Goal: Obtain resource: Download file/media

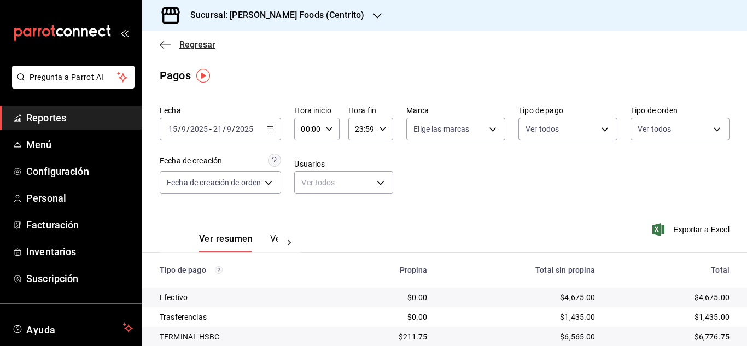
click at [166, 48] on icon "button" at bounding box center [165, 45] width 11 height 10
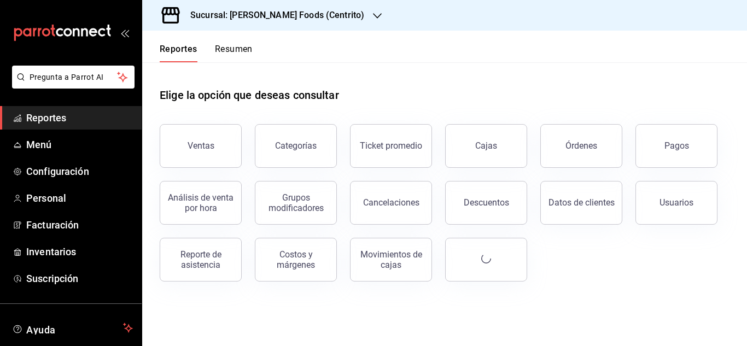
click at [240, 50] on button "Resumen" at bounding box center [234, 53] width 38 height 19
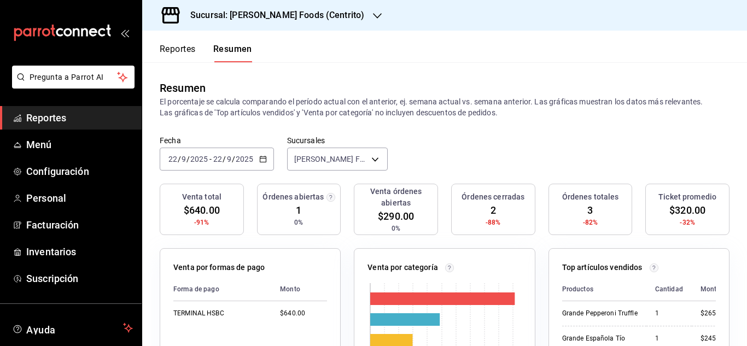
click at [265, 160] on \(Stroke\) "button" at bounding box center [263, 159] width 7 height 6
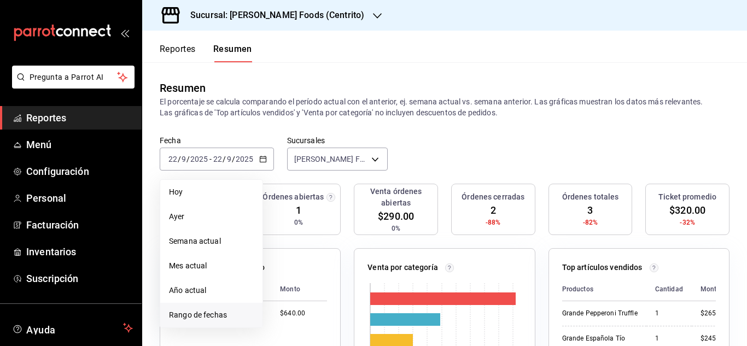
click at [211, 310] on span "Rango de fechas" at bounding box center [211, 315] width 85 height 11
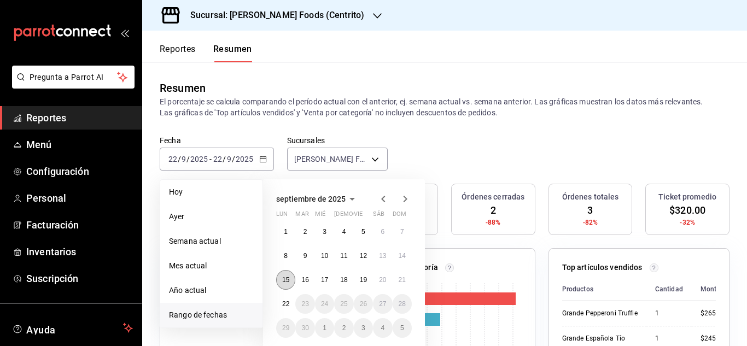
click at [287, 283] on abbr "15" at bounding box center [285, 280] width 7 height 8
click at [403, 285] on button "21" at bounding box center [402, 280] width 19 height 20
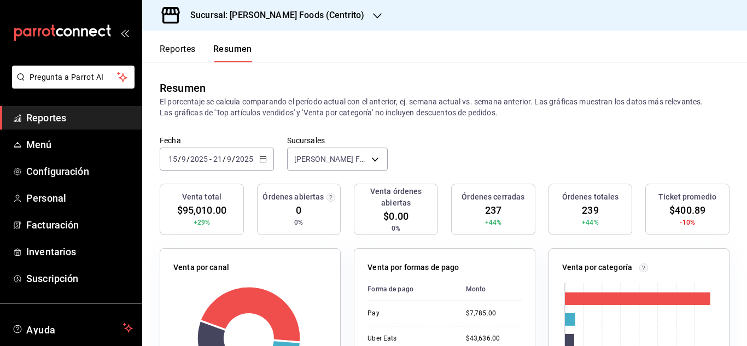
click at [264, 161] on icon "button" at bounding box center [263, 159] width 8 height 8
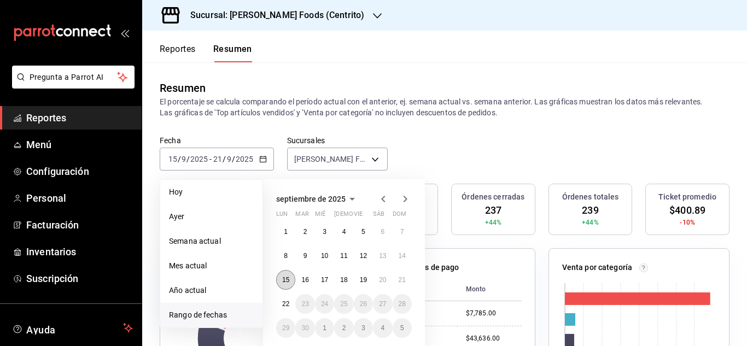
click at [288, 280] on abbr "15" at bounding box center [285, 280] width 7 height 8
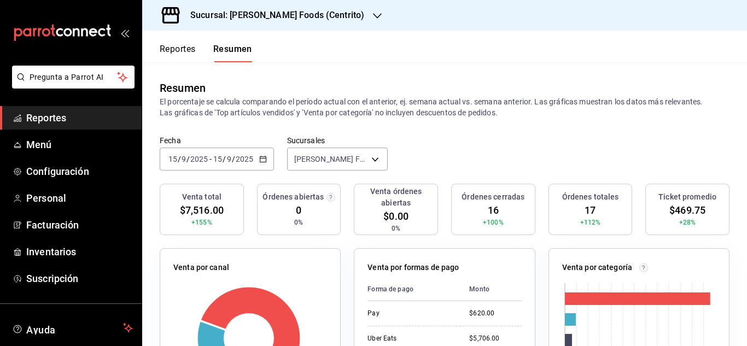
click at [266, 159] on div "[DATE] [DATE] - [DATE] [DATE]" at bounding box center [217, 159] width 114 height 23
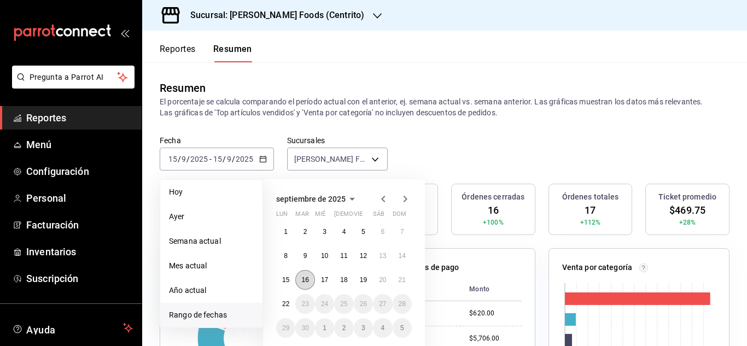
click at [304, 278] on abbr "16" at bounding box center [304, 280] width 7 height 8
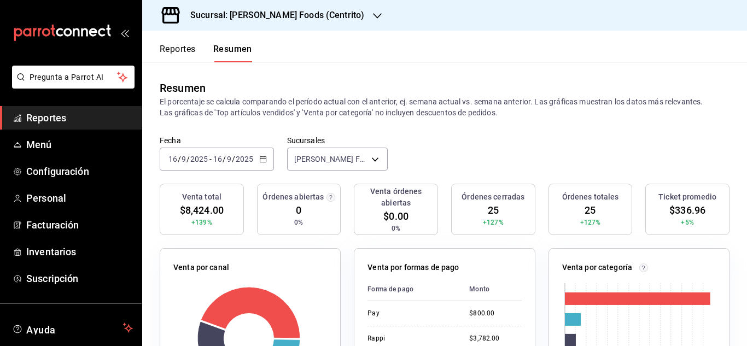
click at [264, 160] on icon "button" at bounding box center [263, 159] width 8 height 8
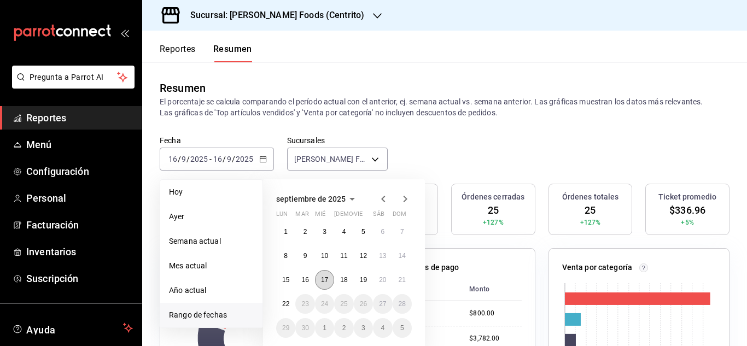
click at [321, 279] on abbr "17" at bounding box center [324, 280] width 7 height 8
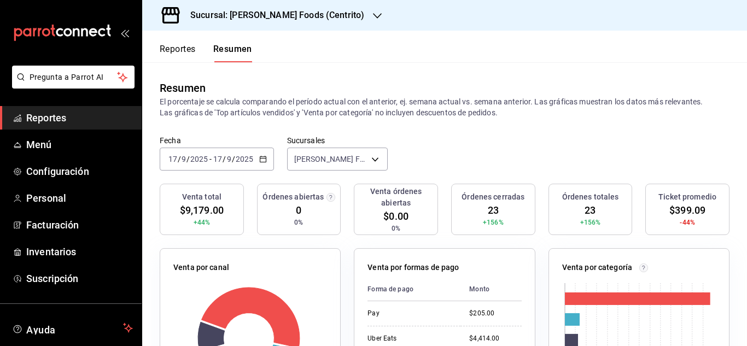
click at [264, 159] on icon "button" at bounding box center [263, 159] width 8 height 8
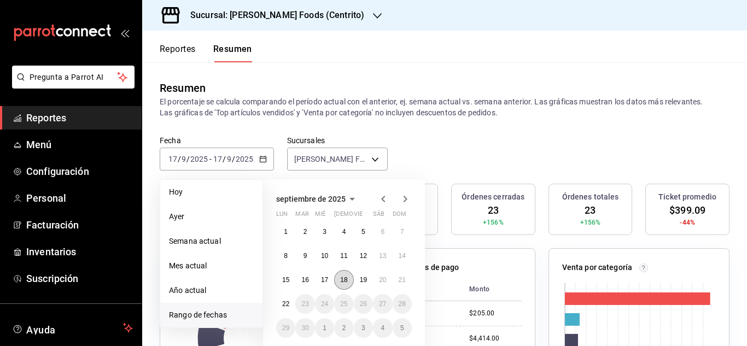
click at [343, 282] on abbr "18" at bounding box center [343, 280] width 7 height 8
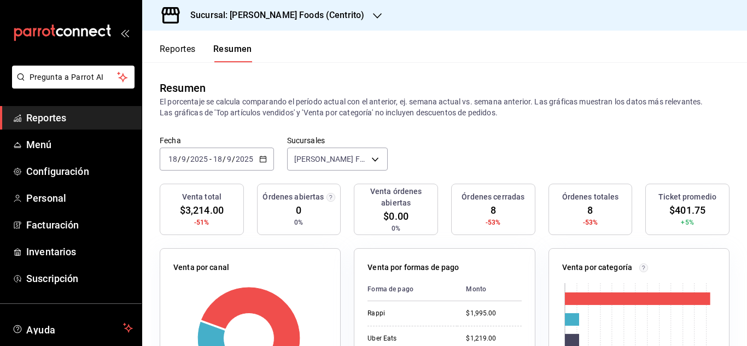
click at [265, 160] on \(Stroke\) "button" at bounding box center [263, 159] width 7 height 6
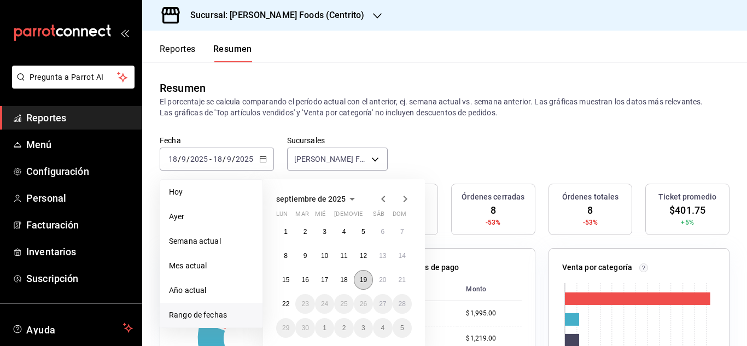
click at [354, 282] on button "19" at bounding box center [363, 280] width 19 height 20
click at [364, 282] on abbr "19" at bounding box center [363, 280] width 7 height 8
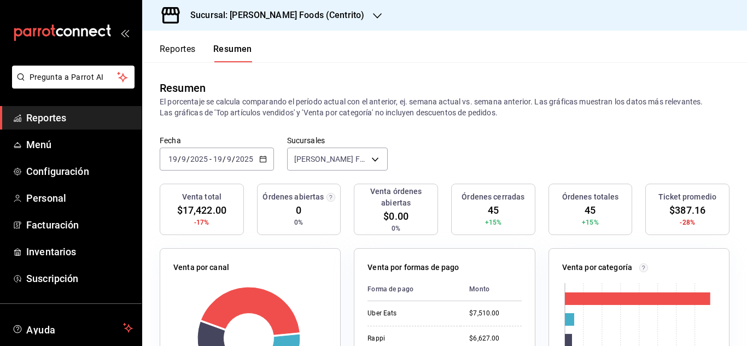
click at [265, 162] on icon "button" at bounding box center [263, 159] width 8 height 8
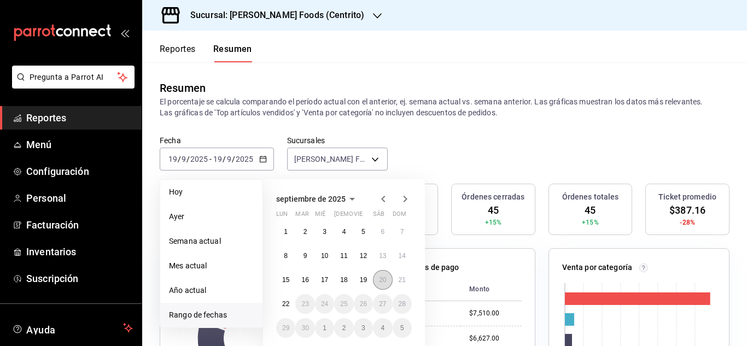
click at [383, 284] on button "20" at bounding box center [382, 280] width 19 height 20
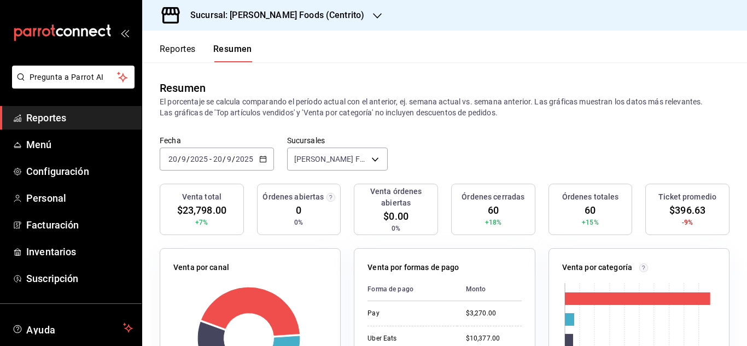
click at [266, 161] on icon "button" at bounding box center [263, 159] width 8 height 8
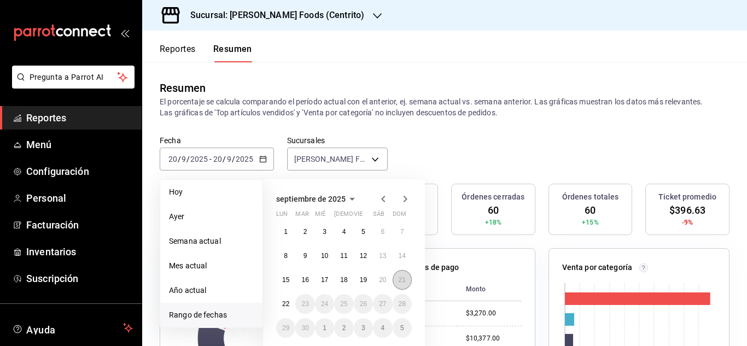
click at [403, 281] on abbr "21" at bounding box center [402, 280] width 7 height 8
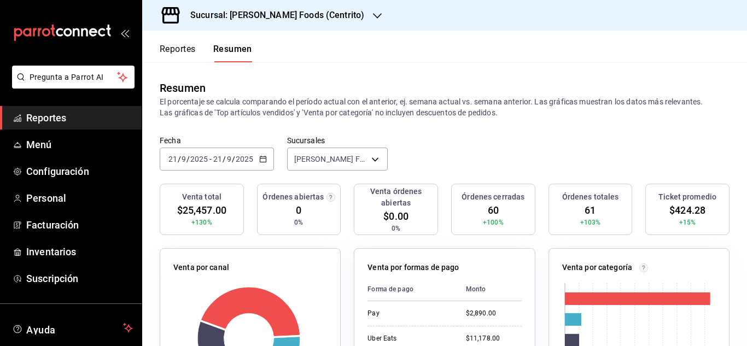
click at [184, 50] on button "Reportes" at bounding box center [178, 53] width 36 height 19
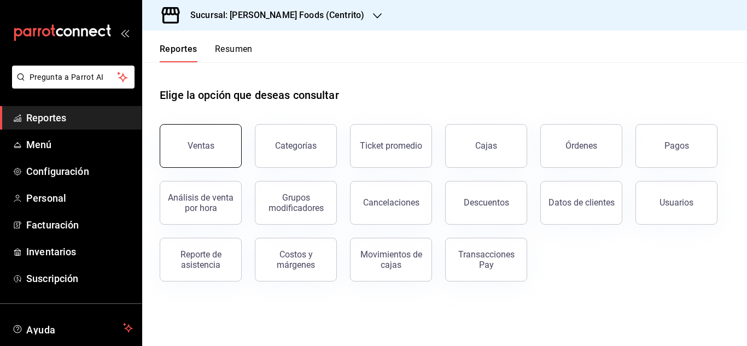
click at [224, 145] on button "Ventas" at bounding box center [201, 146] width 82 height 44
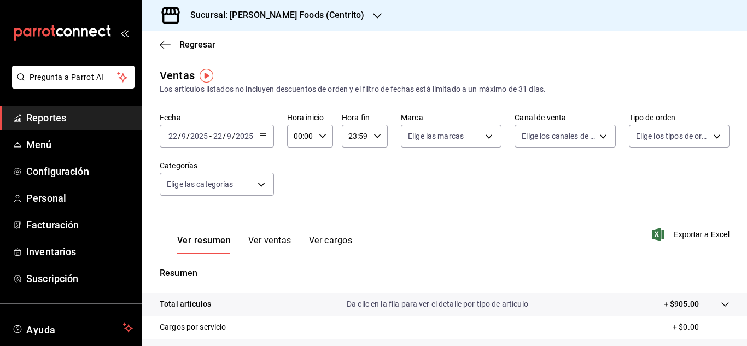
click at [263, 137] on icon "button" at bounding box center [263, 136] width 8 height 8
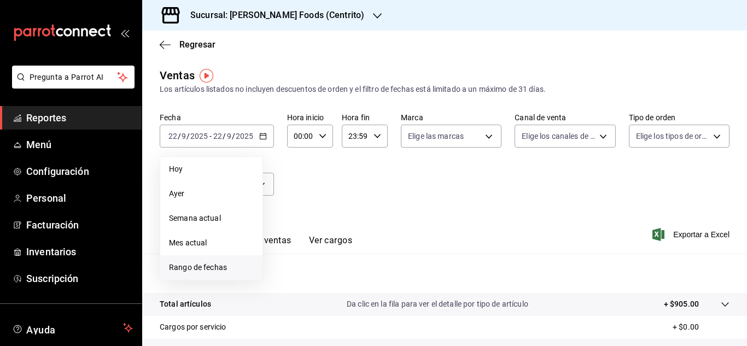
click at [208, 260] on li "Rango de fechas" at bounding box center [211, 267] width 102 height 25
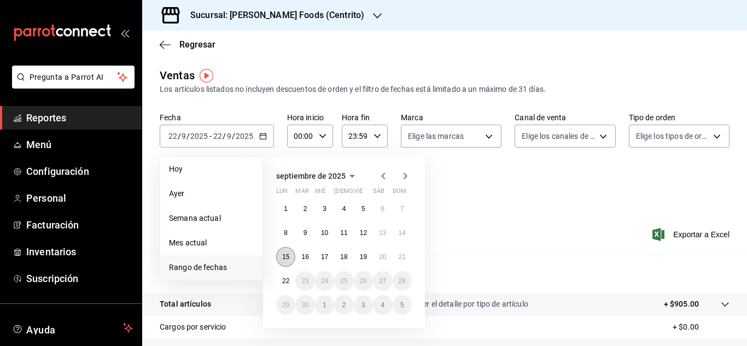
click at [281, 255] on button "15" at bounding box center [285, 257] width 19 height 20
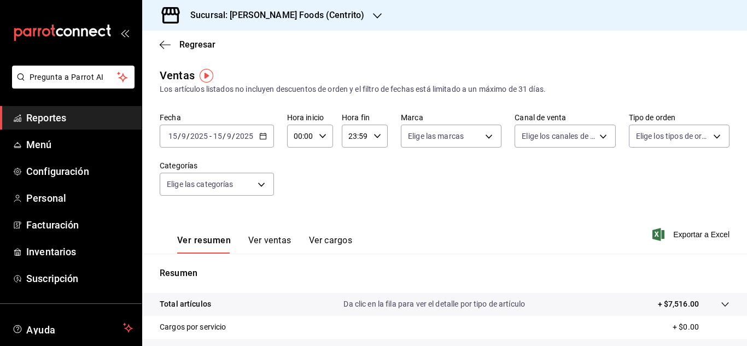
click at [264, 135] on icon "button" at bounding box center [263, 136] width 8 height 8
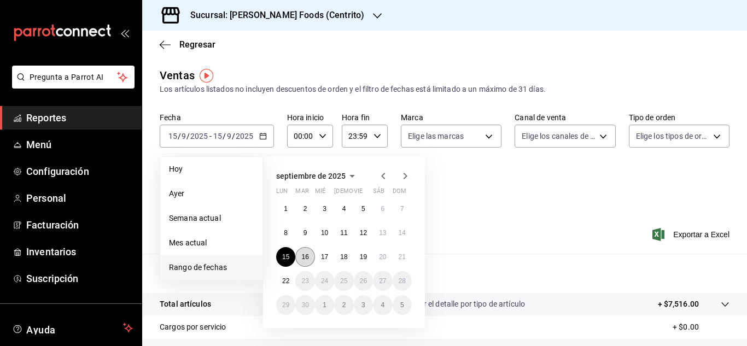
click at [311, 257] on button "16" at bounding box center [304, 257] width 19 height 20
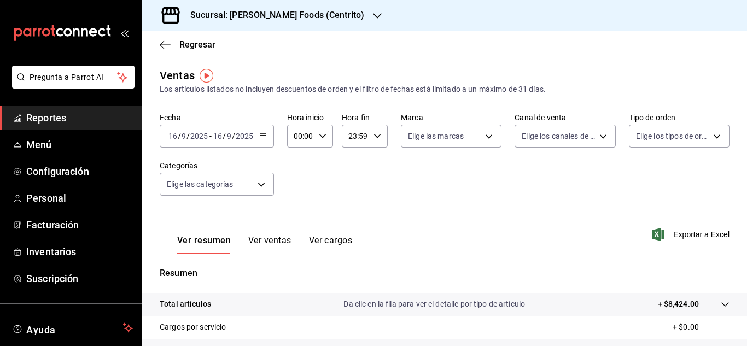
click at [263, 137] on icon "button" at bounding box center [263, 136] width 8 height 8
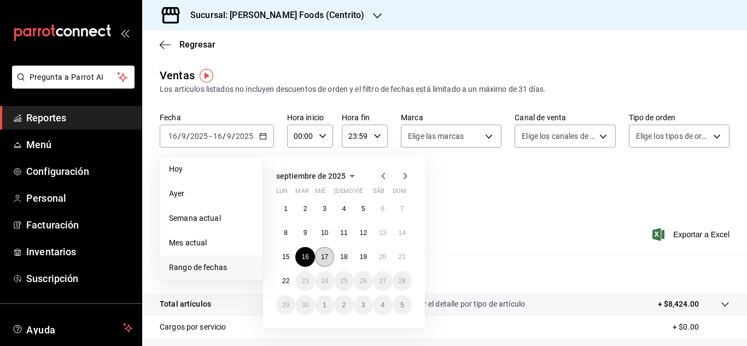
click at [321, 259] on abbr "17" at bounding box center [324, 257] width 7 height 8
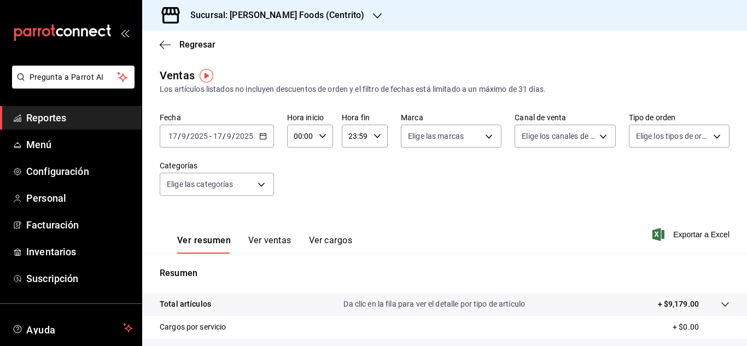
click at [261, 136] on \(Stroke\) "button" at bounding box center [263, 135] width 6 height 1
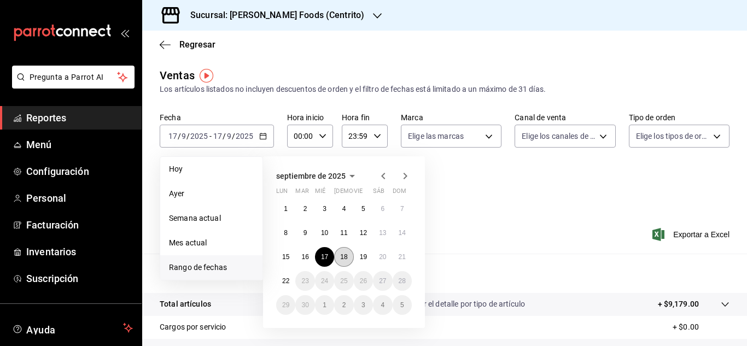
click at [352, 257] on button "18" at bounding box center [343, 257] width 19 height 20
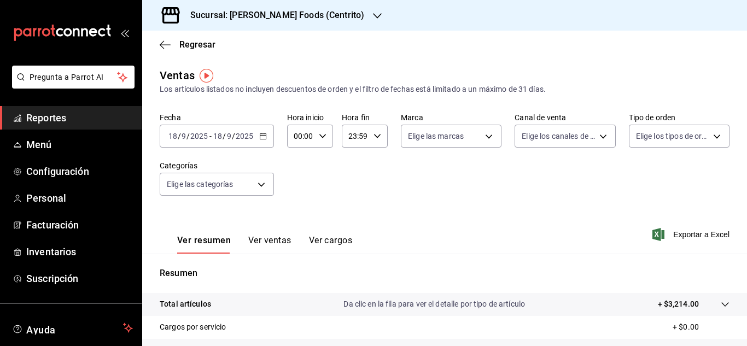
click at [265, 135] on \(Stroke\) "button" at bounding box center [263, 136] width 7 height 6
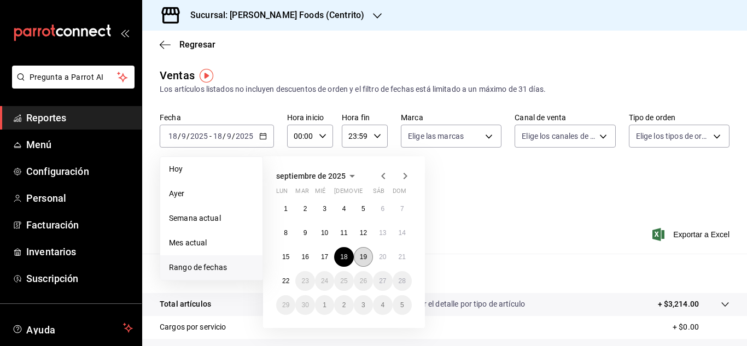
click at [363, 254] on abbr "19" at bounding box center [363, 257] width 7 height 8
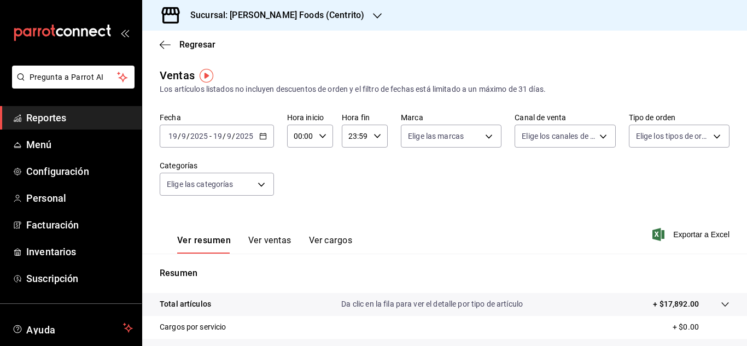
click at [263, 136] on \(Stroke\) "button" at bounding box center [263, 135] width 6 height 1
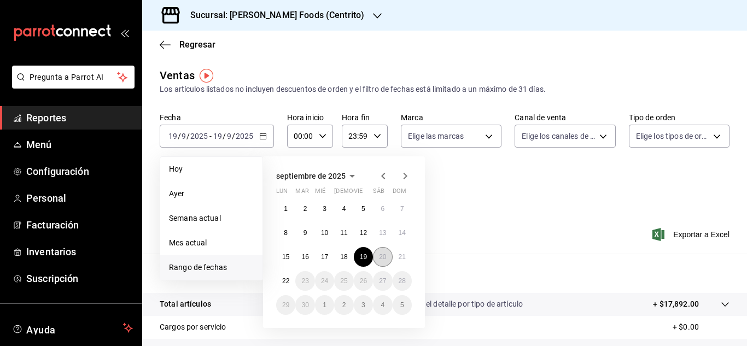
click at [383, 254] on abbr "20" at bounding box center [382, 257] width 7 height 8
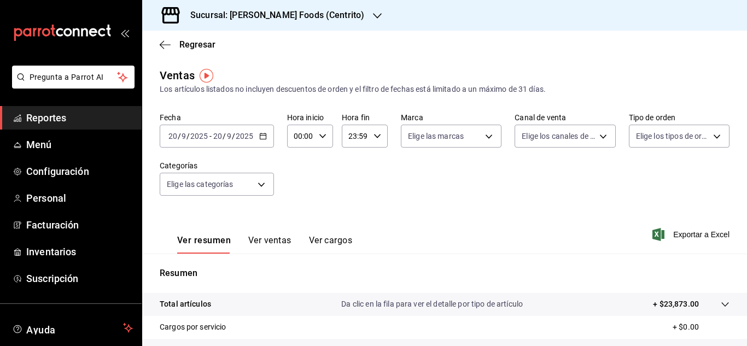
click at [267, 139] on div "[DATE] [DATE] - [DATE] [DATE]" at bounding box center [217, 136] width 114 height 23
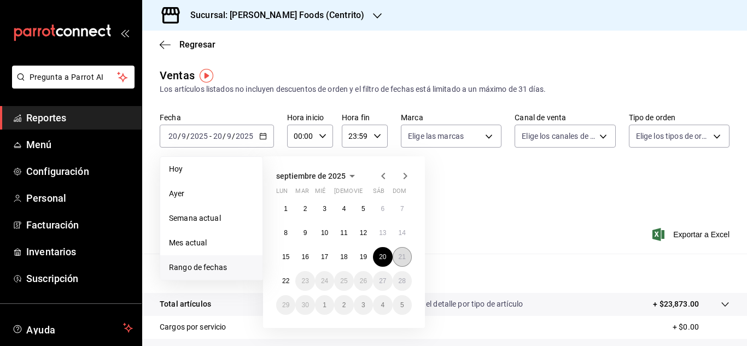
click at [403, 258] on abbr "21" at bounding box center [402, 257] width 7 height 8
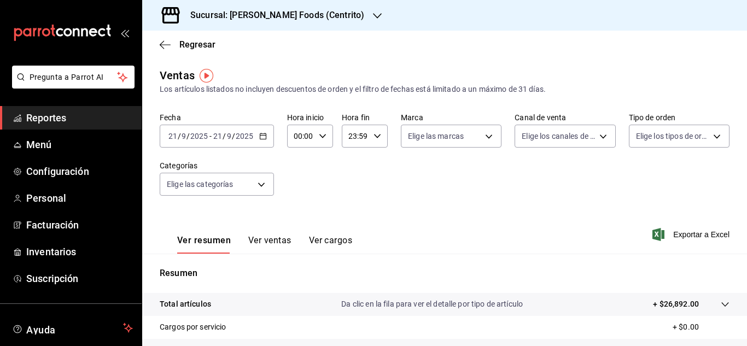
click at [263, 141] on div "[DATE] [DATE] - [DATE] [DATE]" at bounding box center [217, 136] width 114 height 23
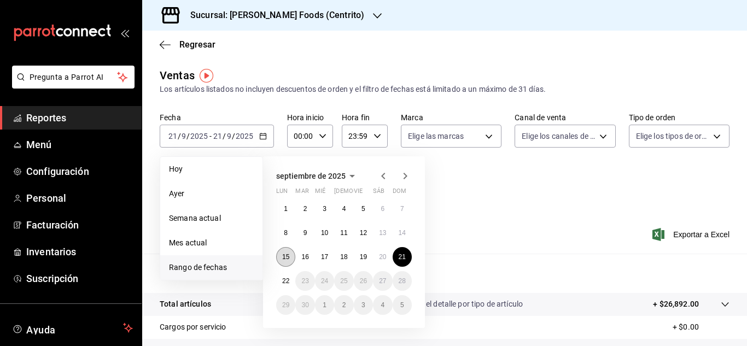
click at [287, 258] on abbr "15" at bounding box center [285, 257] width 7 height 8
click at [405, 261] on button "21" at bounding box center [402, 257] width 19 height 20
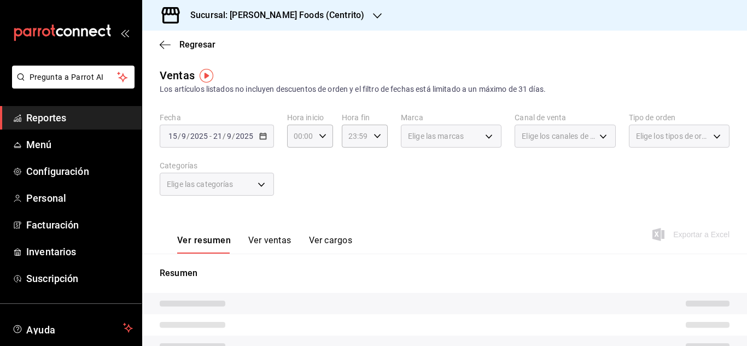
click at [264, 185] on div "Elige las categorías" at bounding box center [217, 184] width 114 height 23
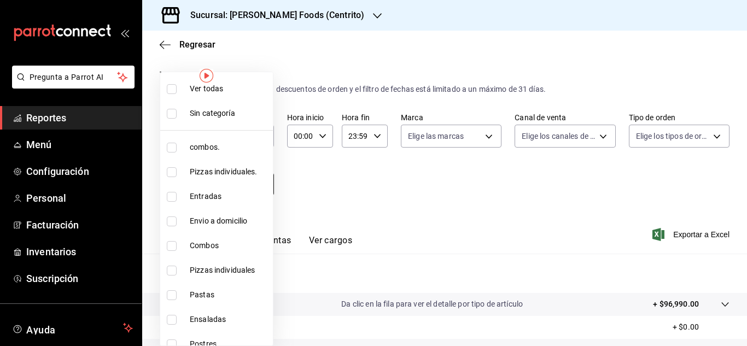
click at [260, 189] on body "Pregunta a Parrot AI Reportes Menú Configuración Personal Facturación Inventari…" at bounding box center [373, 173] width 747 height 346
click at [173, 152] on input "checkbox" at bounding box center [172, 148] width 10 height 10
checkbox input "true"
type input "c088a1a8-8630-4764-958b-953a4c05b1cf"
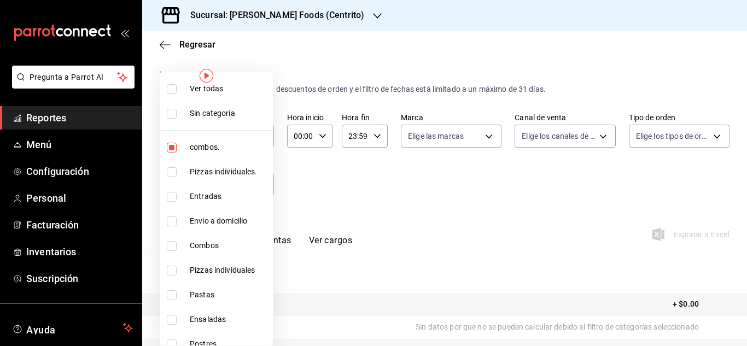
click at [175, 242] on input "checkbox" at bounding box center [172, 246] width 10 height 10
checkbox input "true"
type input "c088a1a8-8630-4764-958b-953a4c05b1cf,8a6ed0bd-688f-4a92-94f4-d91aa8ee6523"
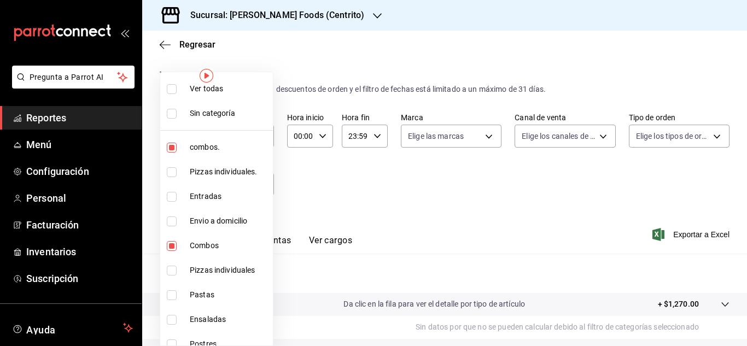
click at [351, 225] on div at bounding box center [373, 173] width 747 height 346
click at [266, 178] on body "Pregunta a Parrot AI Reportes Menú Configuración Personal Facturación Inventari…" at bounding box center [373, 173] width 747 height 346
click at [173, 147] on input "checkbox" at bounding box center [172, 148] width 10 height 10
checkbox input "false"
type input "8a6ed0bd-688f-4a92-94f4-d91aa8ee6523"
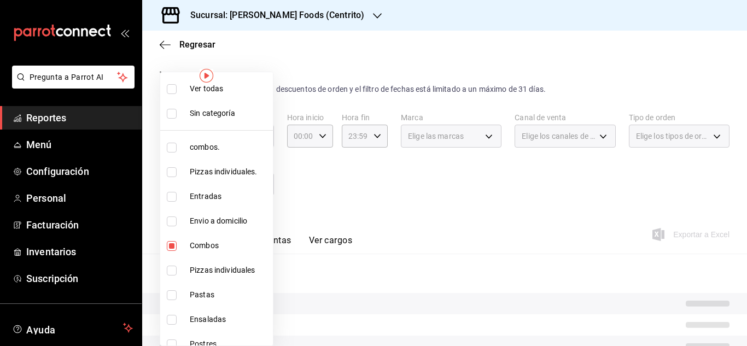
click at [170, 248] on input "checkbox" at bounding box center [172, 246] width 10 height 10
checkbox input "false"
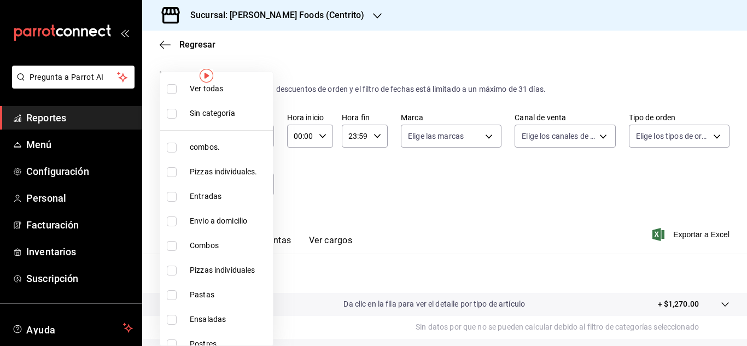
click at [173, 171] on input "checkbox" at bounding box center [172, 172] width 10 height 10
checkbox input "true"
type input "6a96dfc4-ee1d-4bef-9a2a-fa523acc11eb"
click at [172, 271] on input "checkbox" at bounding box center [172, 271] width 10 height 10
checkbox input "true"
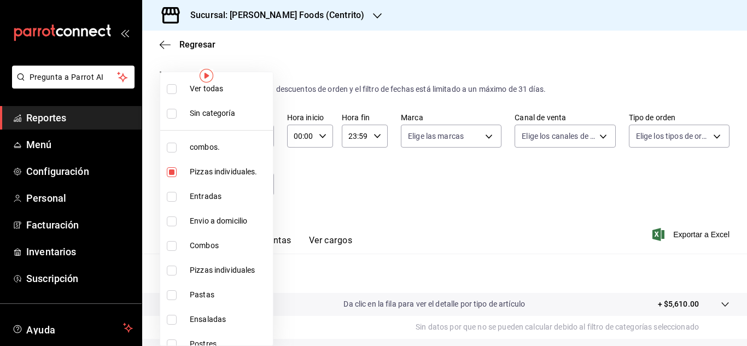
type input "6a96dfc4-ee1d-4bef-9a2a-fa523acc11eb,5bdb1b6d-8d43-43cf-8a7c-fa35a48cc99b"
click at [428, 195] on div at bounding box center [373, 173] width 747 height 346
click at [261, 187] on body "Pregunta a Parrot AI Reportes Menú Configuración Personal Facturación Inventari…" at bounding box center [373, 173] width 747 height 346
click at [173, 173] on input "checkbox" at bounding box center [172, 172] width 10 height 10
checkbox input "false"
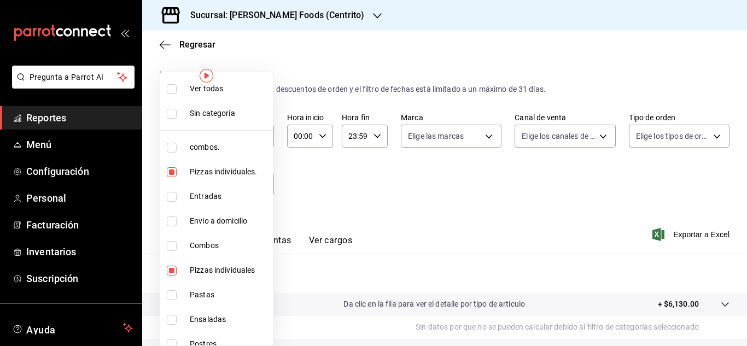
type input "5bdb1b6d-8d43-43cf-8a7c-fa35a48cc99b"
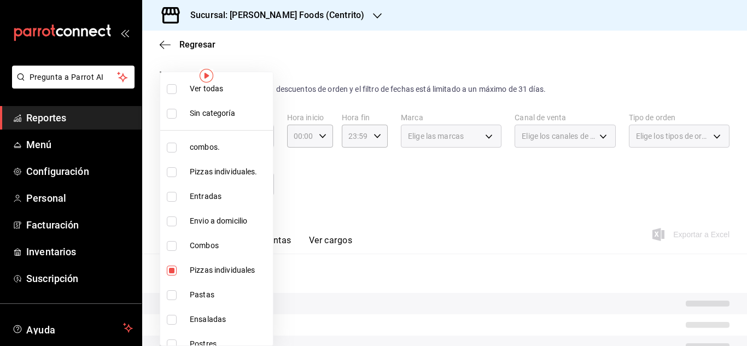
click at [175, 269] on input "checkbox" at bounding box center [172, 271] width 10 height 10
checkbox input "false"
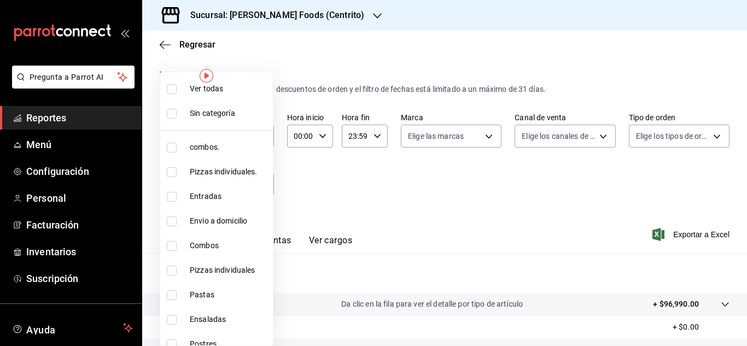
scroll to position [208, 0]
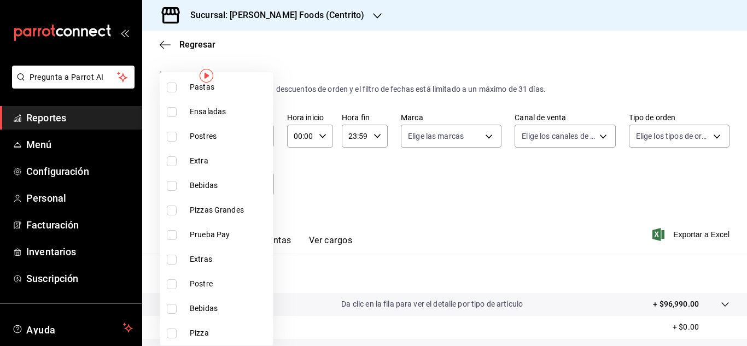
click at [167, 331] on input "checkbox" at bounding box center [172, 334] width 10 height 10
checkbox input "true"
type input "3cf9f9cc-041b-4384-ade4-08c1ddbbadab"
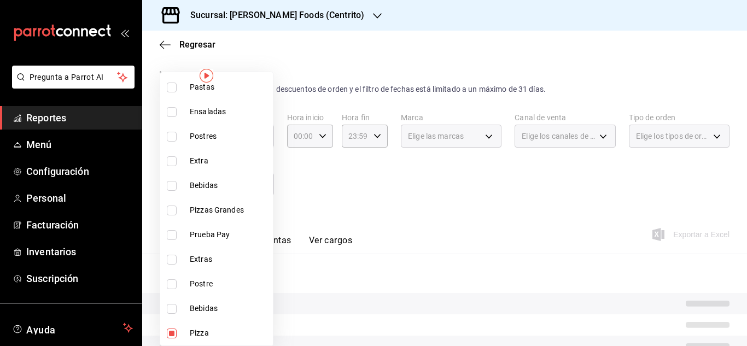
click at [172, 213] on input "checkbox" at bounding box center [172, 211] width 10 height 10
checkbox input "true"
type input "3cf9f9cc-041b-4384-ade4-08c1ddbbadab,15e218ea-6ec0-43bc-ae3e-c4575f1bc99f"
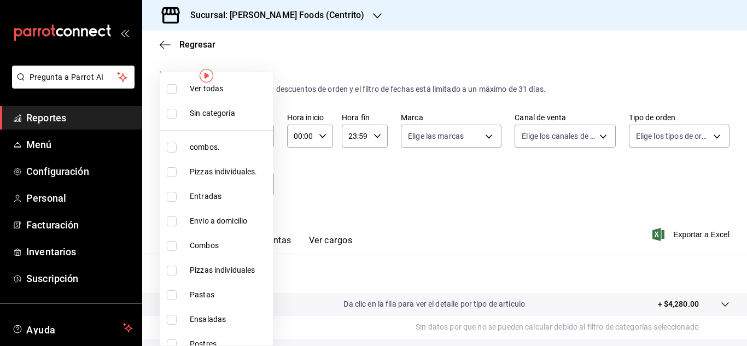
scroll to position [208, 0]
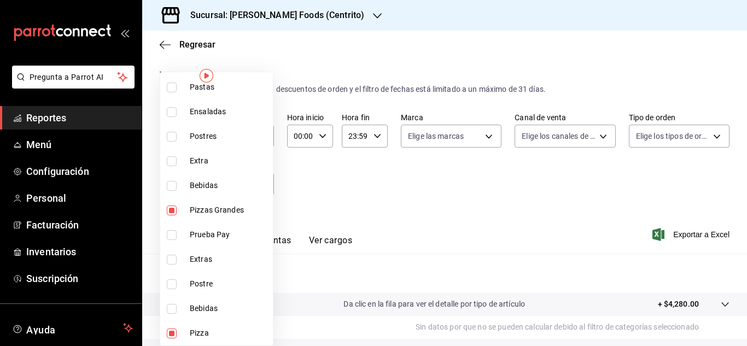
click at [171, 213] on input "checkbox" at bounding box center [172, 211] width 10 height 10
checkbox input "false"
type input "3cf9f9cc-041b-4384-ade4-08c1ddbbadab"
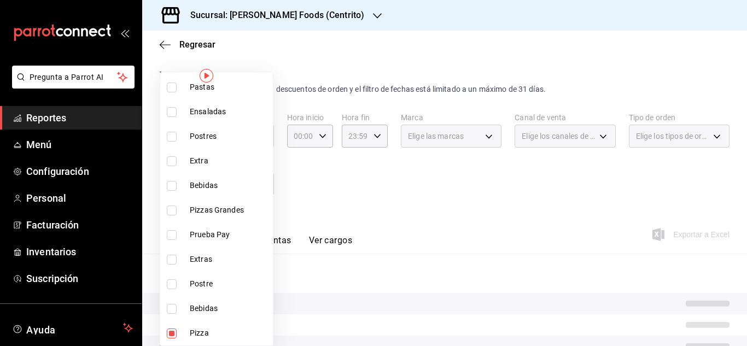
click at [179, 212] on label at bounding box center [174, 211] width 14 height 10
click at [177, 212] on input "checkbox" at bounding box center [172, 211] width 10 height 10
checkbox input "false"
type input "3cf9f9cc-041b-4384-ade4-08c1ddbbadab"
click at [170, 212] on input "checkbox" at bounding box center [172, 211] width 10 height 10
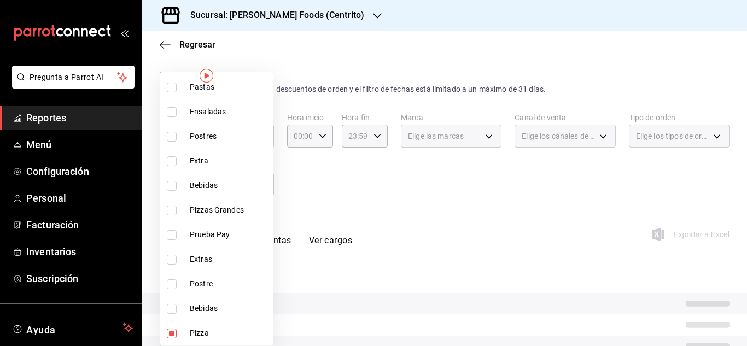
checkbox input "true"
type input "3cf9f9cc-041b-4384-ade4-08c1ddbbadab,15e218ea-6ec0-43bc-ae3e-c4575f1bc99f"
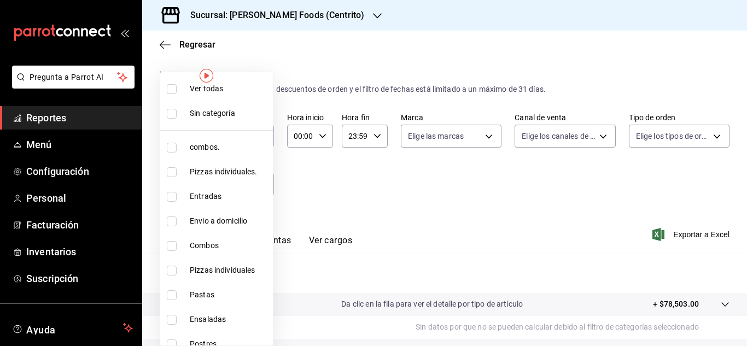
scroll to position [208, 0]
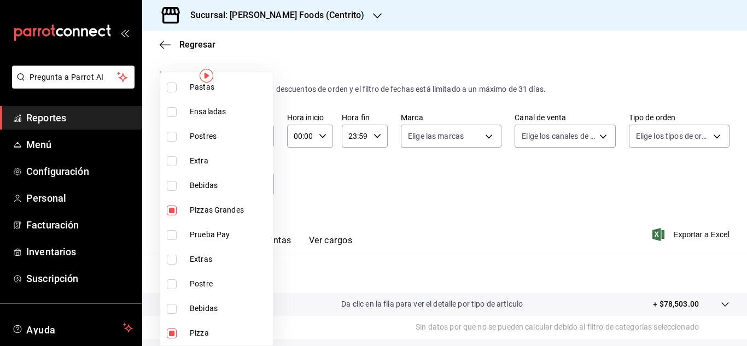
click at [174, 206] on input "checkbox" at bounding box center [172, 211] width 10 height 10
checkbox input "false"
type input "3cf9f9cc-041b-4384-ade4-08c1ddbbadab"
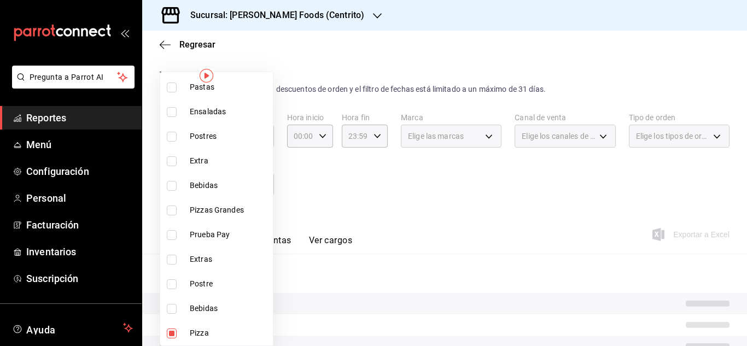
click at [172, 332] on input "checkbox" at bounding box center [172, 334] width 10 height 10
checkbox input "false"
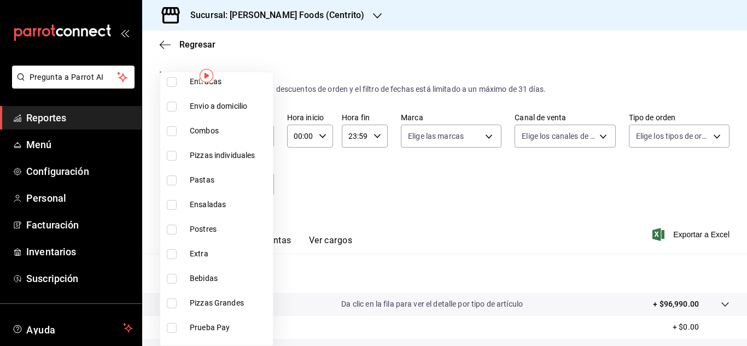
scroll to position [52, 0]
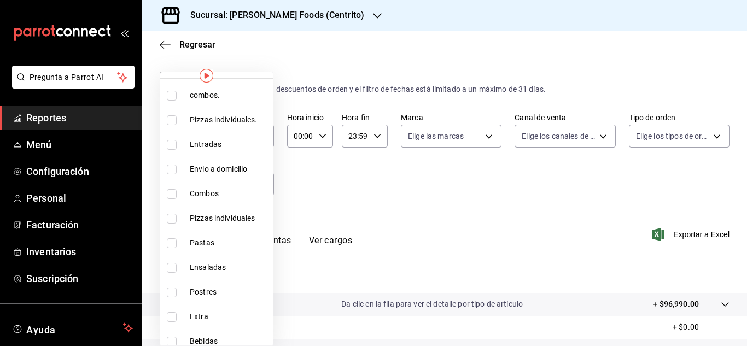
click at [171, 148] on input "checkbox" at bounding box center [172, 145] width 10 height 10
checkbox input "true"
type input "759a0fa1-18b4-4f94-85f1-671cd2b35ce6"
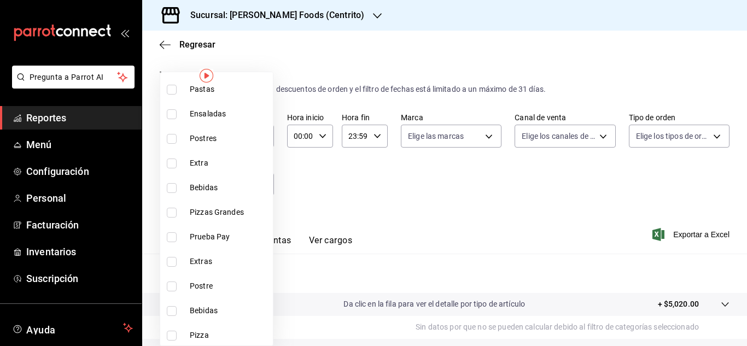
scroll to position [208, 0]
click at [450, 185] on div at bounding box center [373, 173] width 747 height 346
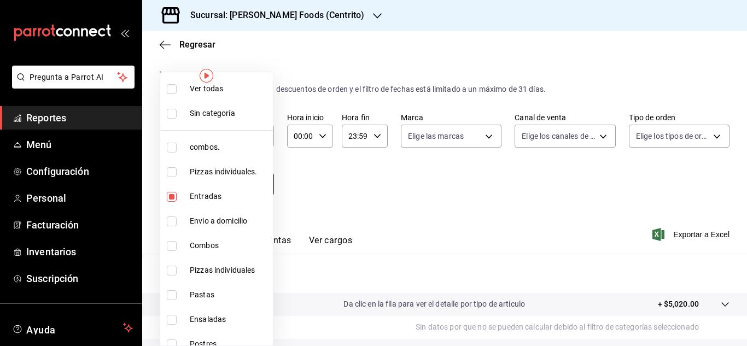
click at [262, 185] on body "Pregunta a Parrot AI Reportes Menú Configuración Personal Facturación Inventari…" at bounding box center [373, 173] width 747 height 346
click at [171, 200] on input "checkbox" at bounding box center [172, 197] width 10 height 10
checkbox input "false"
click at [170, 317] on input "checkbox" at bounding box center [172, 320] width 10 height 10
checkbox input "true"
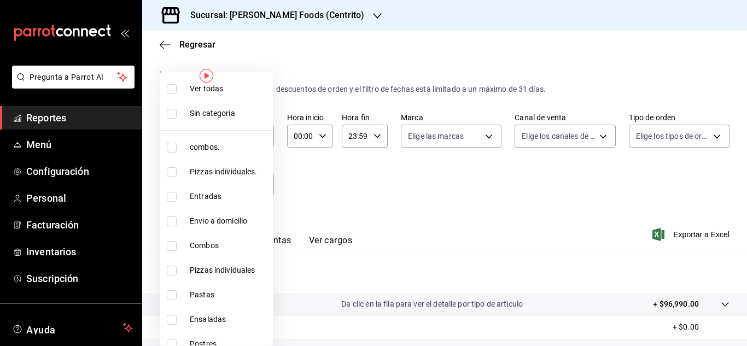
type input "a40ee8f1-abe7-4c08-bf90-83934d974cc4"
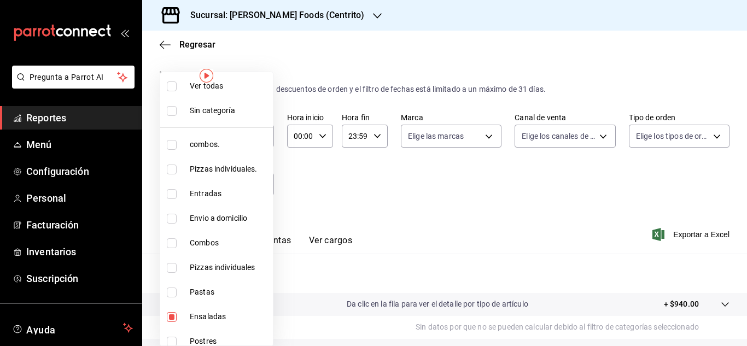
scroll to position [208, 0]
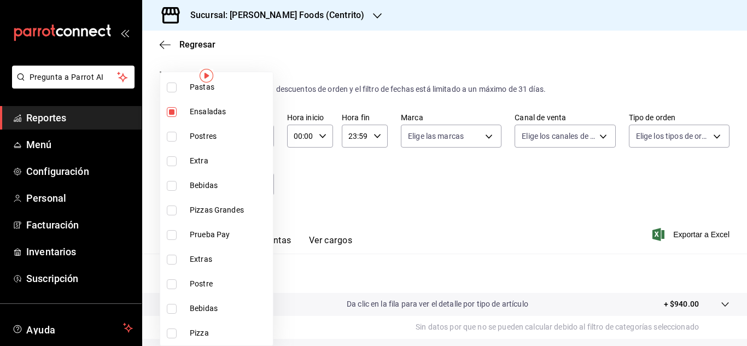
click at [171, 112] on input "checkbox" at bounding box center [172, 112] width 10 height 10
checkbox input "false"
click at [169, 312] on input "checkbox" at bounding box center [172, 309] width 10 height 10
checkbox input "true"
type input "7c81b706-1170-4beb-b411-8300c479108d"
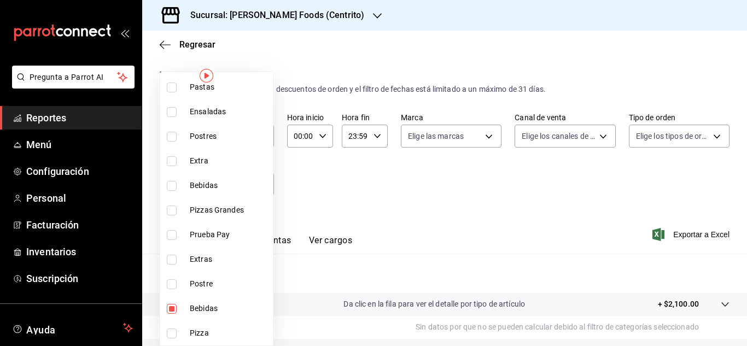
click at [172, 188] on input "checkbox" at bounding box center [172, 186] width 10 height 10
checkbox input "true"
type input "7c81b706-1170-4beb-b411-8300c479108d,3581c17f-68e0-483f-b955-28ae8e988d70"
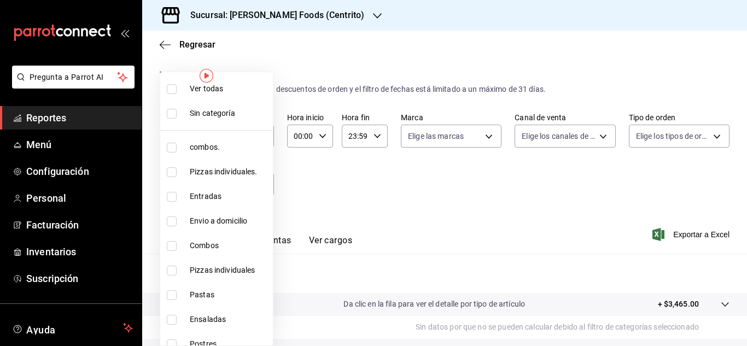
scroll to position [208, 0]
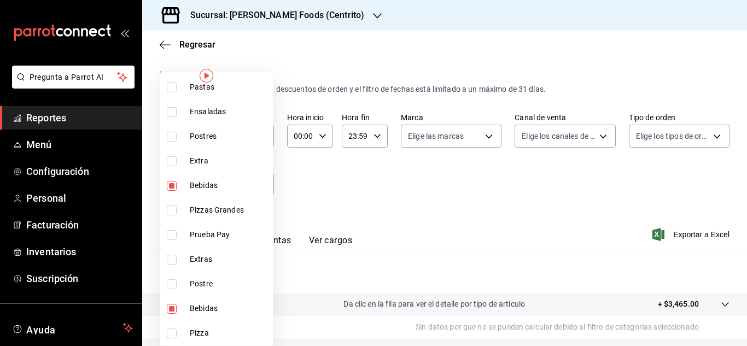
click at [171, 188] on input "checkbox" at bounding box center [172, 186] width 10 height 10
checkbox input "false"
type input "7c81b706-1170-4beb-b411-8300c479108d"
click at [171, 313] on input "checkbox" at bounding box center [172, 309] width 10 height 10
checkbox input "false"
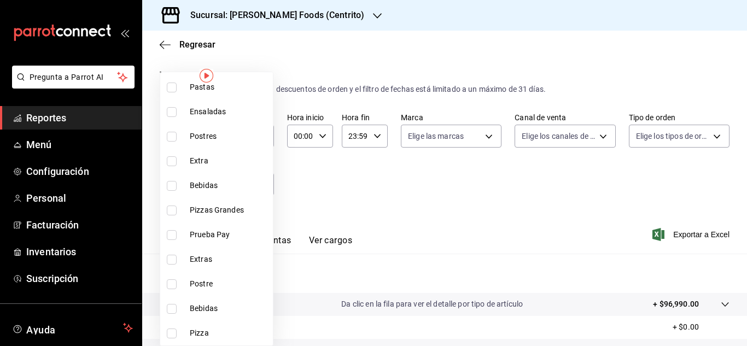
click at [171, 137] on input "checkbox" at bounding box center [172, 137] width 10 height 10
checkbox input "true"
type input "cc8592bb-ebb1-43cc-91dc-01e42fc1d648"
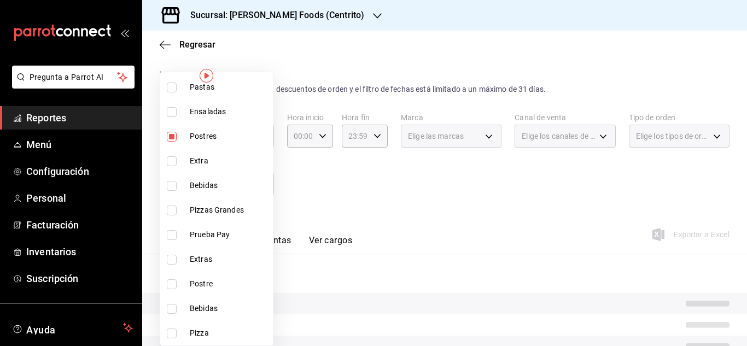
scroll to position [208, 0]
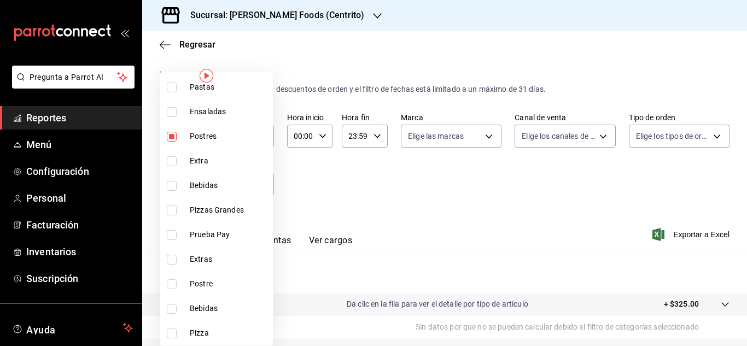
click at [172, 285] on input "checkbox" at bounding box center [172, 285] width 10 height 10
checkbox input "true"
type input "cc8592bb-ebb1-43cc-91dc-01e42fc1d648,a2b166ab-855c-46aa-9fb4-1fb1754a8c56"
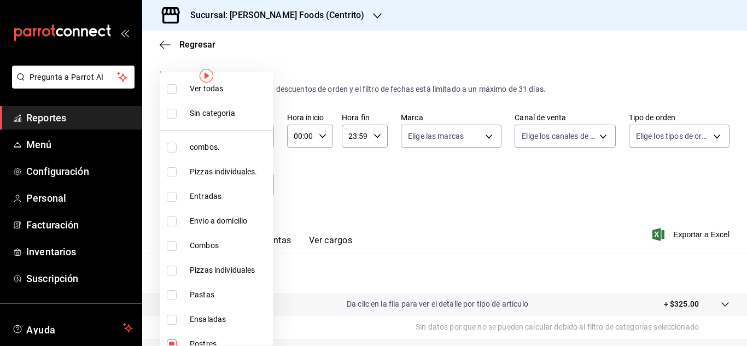
scroll to position [208, 0]
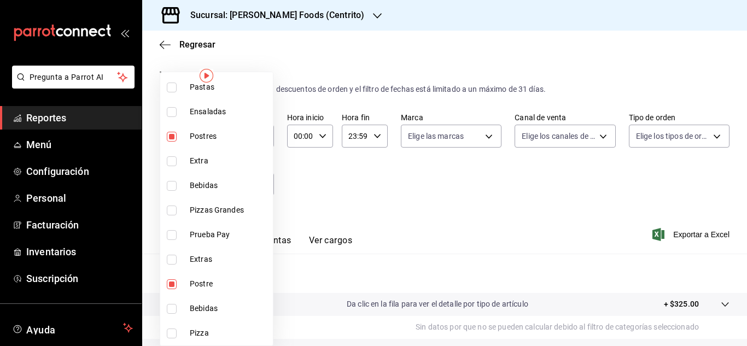
click at [169, 283] on input "checkbox" at bounding box center [172, 285] width 10 height 10
checkbox input "false"
type input "cc8592bb-ebb1-43cc-91dc-01e42fc1d648"
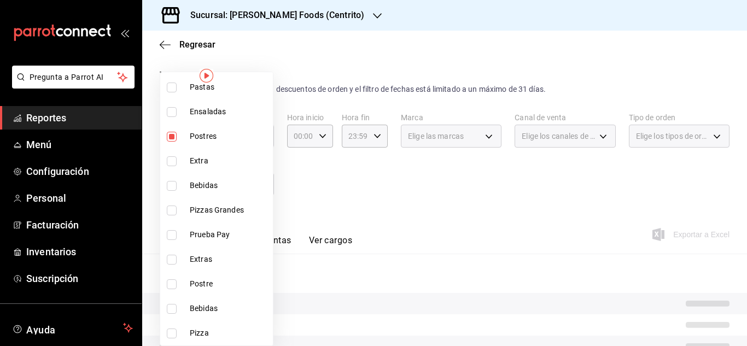
click at [174, 137] on input "checkbox" at bounding box center [172, 137] width 10 height 10
checkbox input "false"
click at [172, 161] on input "checkbox" at bounding box center [172, 161] width 10 height 10
checkbox input "true"
type input "b066eb31-bb97-4b66-a15c-d5a5e9850e7a"
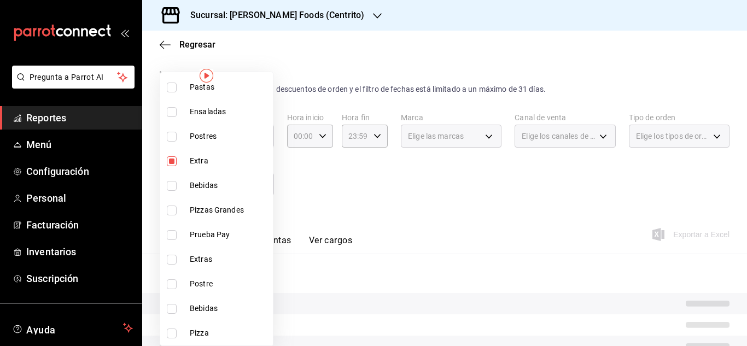
click at [172, 255] on input "checkbox" at bounding box center [172, 260] width 10 height 10
checkbox input "true"
type input "b066eb31-bb97-4b66-a15c-d5a5e9850e7a,07e3ef54-d7f3-472e-8231-d1f20b0b8103"
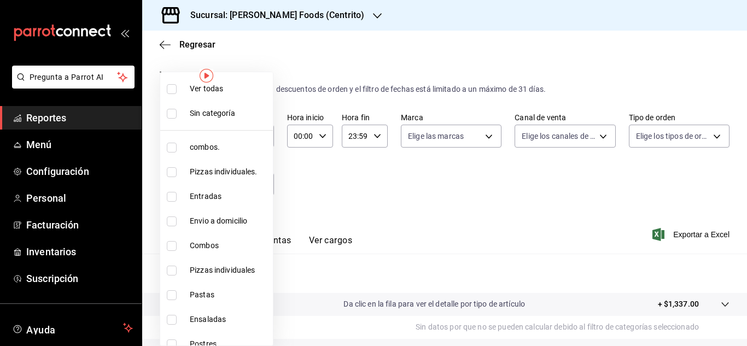
click at [352, 161] on div at bounding box center [373, 173] width 747 height 346
click at [260, 182] on body "Pregunta a Parrot AI Reportes Menú Configuración Personal Facturación Inventari…" at bounding box center [373, 173] width 747 height 346
click at [169, 144] on input "checkbox" at bounding box center [172, 148] width 10 height 10
checkbox input "true"
type input "b066eb31-bb97-4b66-a15c-d5a5e9850e7a,07e3ef54-d7f3-472e-8231-d1f20b0b8103,c088a…"
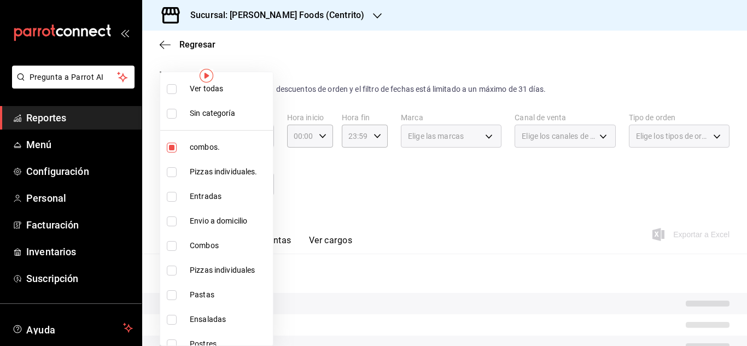
click at [170, 170] on input "checkbox" at bounding box center [172, 172] width 10 height 10
checkbox input "true"
type input "b066eb31-bb97-4b66-a15c-d5a5e9850e7a,07e3ef54-d7f3-472e-8231-d1f20b0b8103,c088a…"
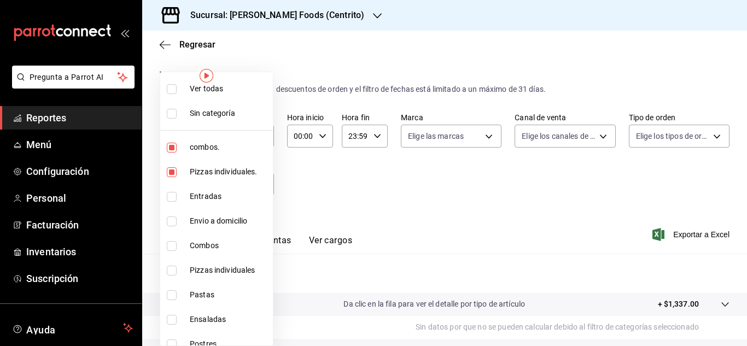
click at [174, 243] on input "checkbox" at bounding box center [172, 246] width 10 height 10
checkbox input "true"
type input "b066eb31-bb97-4b66-a15c-d5a5e9850e7a,07e3ef54-d7f3-472e-8231-d1f20b0b8103,c088a…"
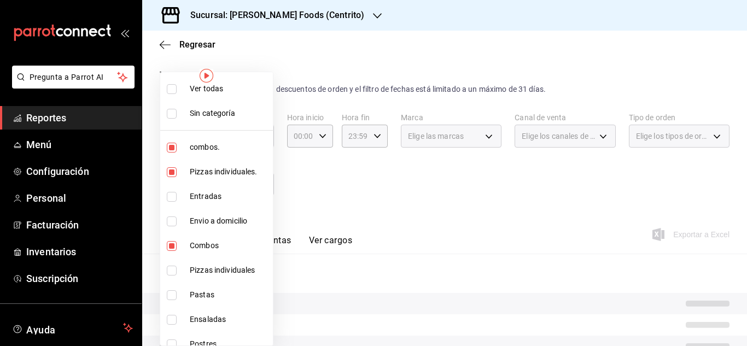
click at [172, 271] on input "checkbox" at bounding box center [172, 271] width 10 height 10
checkbox input "true"
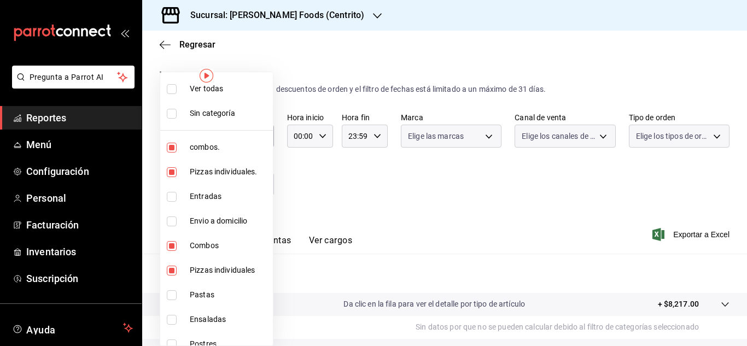
type input "b066eb31-bb97-4b66-a15c-d5a5e9850e7a,07e3ef54-d7f3-472e-8231-d1f20b0b8103,c088a…"
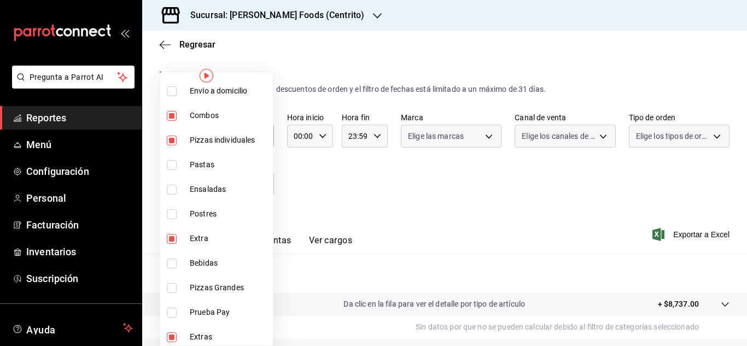
scroll to position [208, 0]
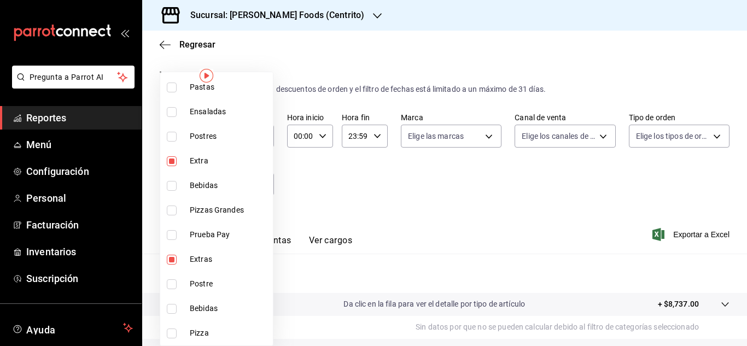
click at [173, 165] on input "checkbox" at bounding box center [172, 161] width 10 height 10
checkbox input "false"
type input "07e3ef54-d7f3-472e-8231-d1f20b0b8103,c088a1a8-8630-4764-958b-953a4c05b1cf,6a96d…"
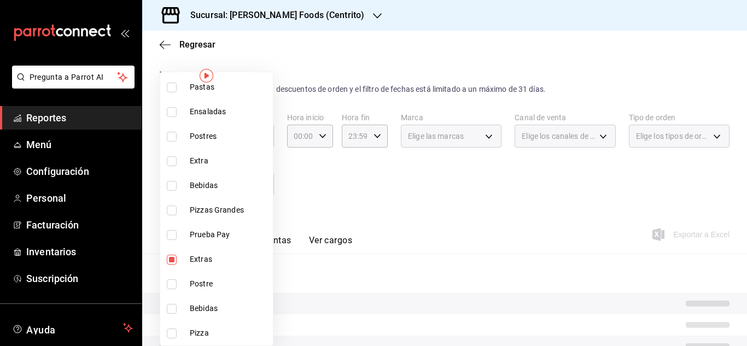
click at [168, 259] on input "checkbox" at bounding box center [172, 260] width 10 height 10
checkbox input "false"
type input "c088a1a8-8630-4764-958b-953a4c05b1cf,6a96dfc4-ee1d-4bef-9a2a-fa523acc11eb,8a6ed…"
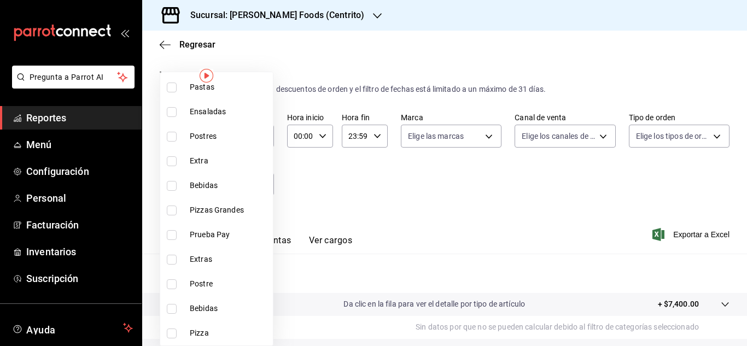
click at [172, 335] on input "checkbox" at bounding box center [172, 334] width 10 height 10
checkbox input "true"
type input "c088a1a8-8630-4764-958b-953a4c05b1cf,6a96dfc4-ee1d-4bef-9a2a-fa523acc11eb,8a6ed…"
click at [172, 211] on input "checkbox" at bounding box center [172, 211] width 10 height 10
checkbox input "true"
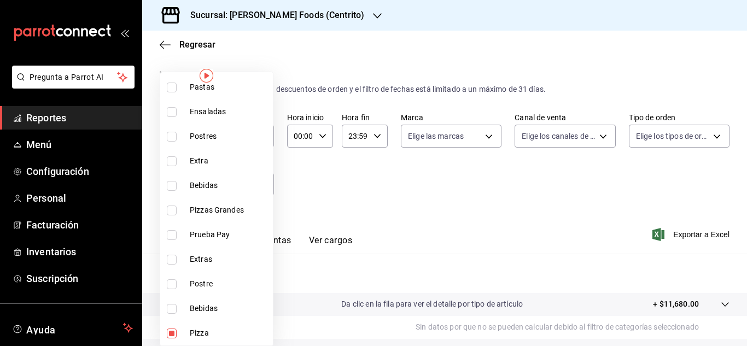
type input "c088a1a8-8630-4764-958b-953a4c05b1cf,6a96dfc4-ee1d-4bef-9a2a-fa523acc11eb,8a6ed…"
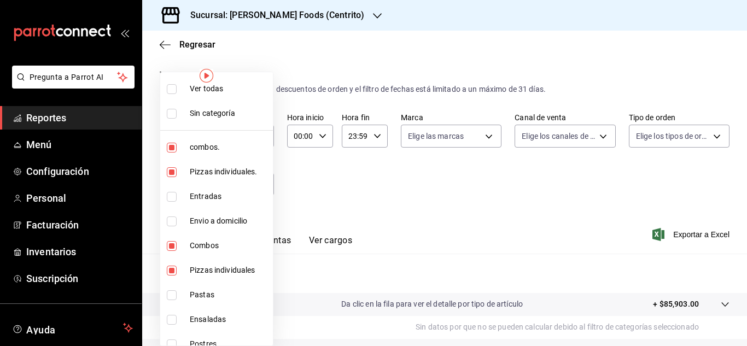
click at [434, 161] on div at bounding box center [373, 173] width 747 height 346
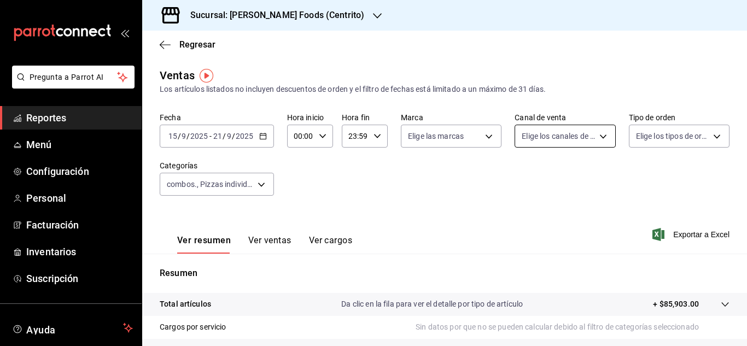
click at [592, 139] on body "Pregunta a Parrot AI Reportes Menú Configuración Personal Facturación Inventari…" at bounding box center [373, 173] width 747 height 346
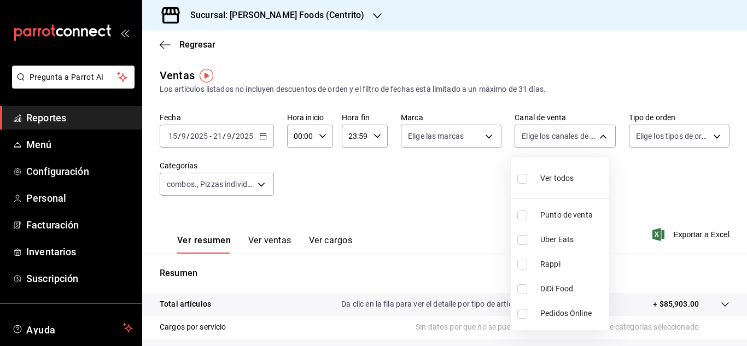
click at [519, 216] on input "checkbox" at bounding box center [522, 216] width 10 height 10
checkbox input "true"
type input "PARROT"
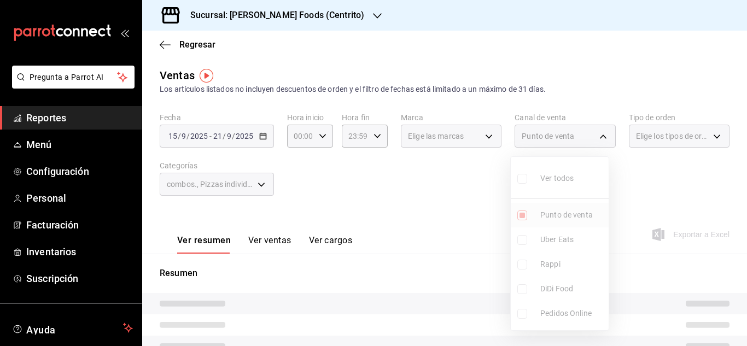
click at [519, 216] on ul "Ver todos Punto de venta Uber Eats Rappi DiDi Food Pedidos Online" at bounding box center [560, 243] width 98 height 173
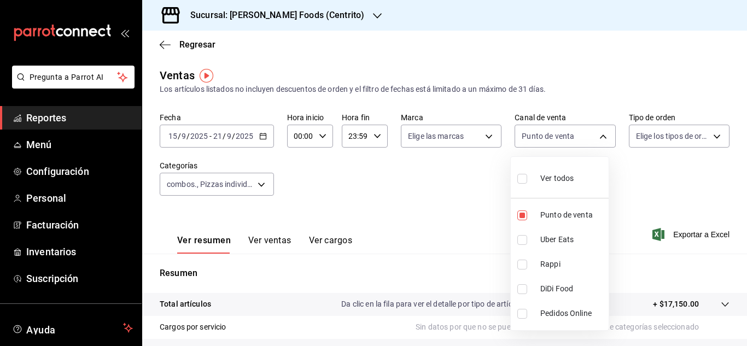
click at [478, 210] on div at bounding box center [373, 173] width 747 height 346
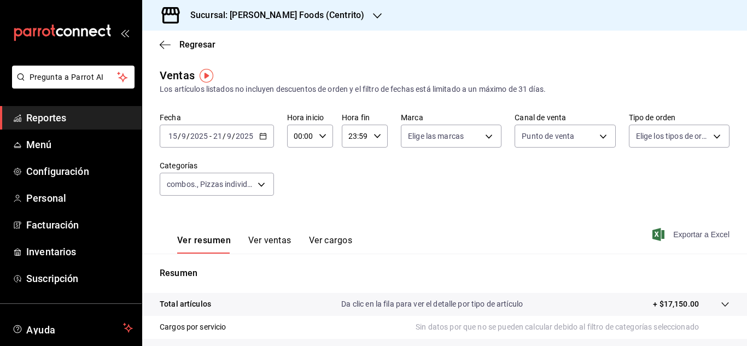
click at [661, 235] on span "Exportar a Excel" at bounding box center [692, 234] width 75 height 13
click at [597, 139] on body "Pregunta a Parrot AI Reportes Menú Configuración Personal Facturación Inventari…" at bounding box center [373, 173] width 747 height 346
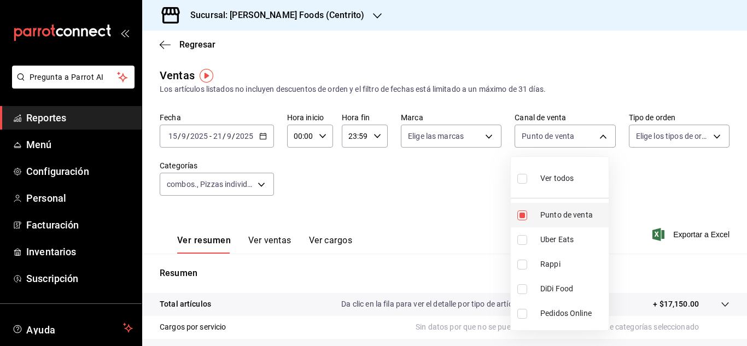
click at [519, 214] on input "checkbox" at bounding box center [522, 216] width 10 height 10
checkbox input "false"
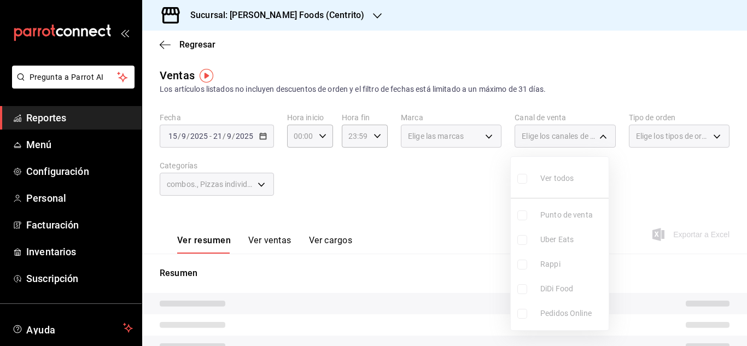
click at [521, 242] on ul "Ver todos Punto de venta Uber Eats Rappi DiDi Food Pedidos Online" at bounding box center [560, 243] width 98 height 173
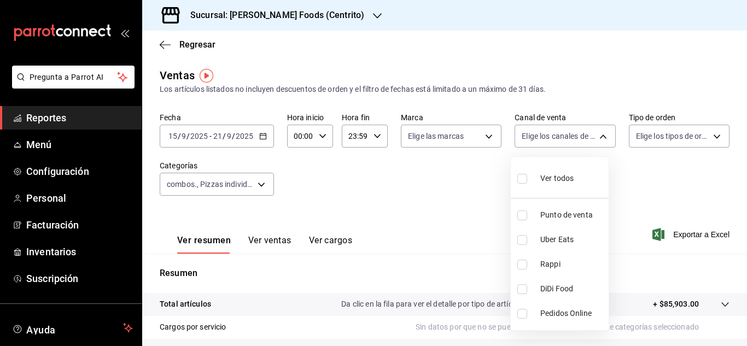
click at [521, 242] on input "checkbox" at bounding box center [522, 240] width 10 height 10
checkbox input "true"
type input "UBER_EATS"
click at [464, 211] on div at bounding box center [373, 173] width 747 height 346
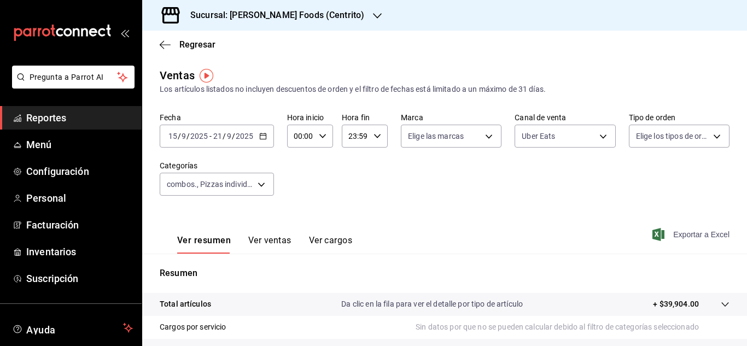
click at [674, 234] on span "Exportar a Excel" at bounding box center [692, 234] width 75 height 13
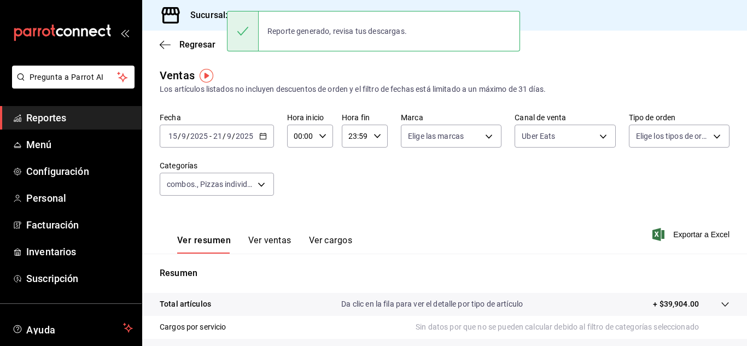
click at [263, 135] on icon "button" at bounding box center [263, 136] width 8 height 8
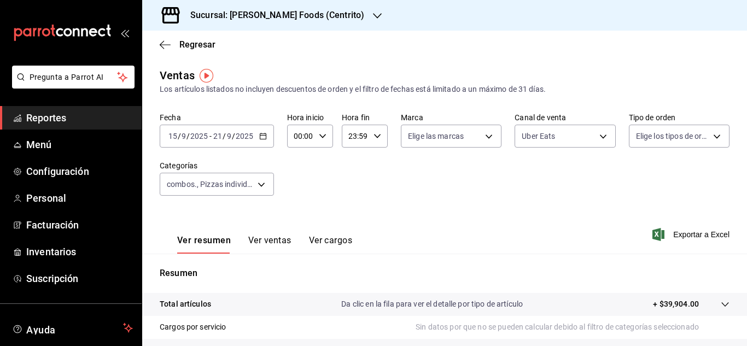
click at [569, 212] on div "Ver resumen Ver ventas Ver cargos Exportar a Excel" at bounding box center [444, 231] width 605 height 45
click at [601, 130] on body "Pregunta a Parrot AI Reportes Menú Configuración Personal Facturación Inventari…" at bounding box center [373, 173] width 747 height 346
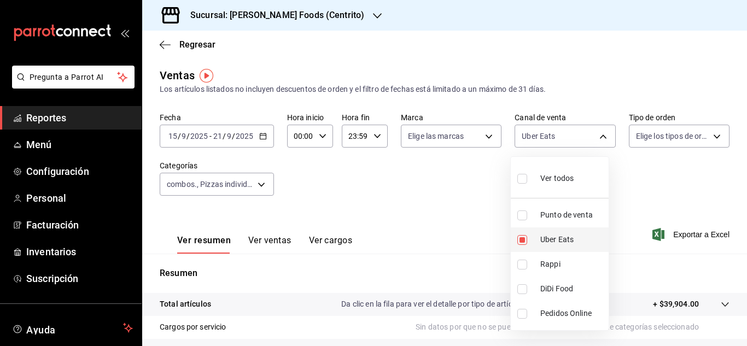
click at [524, 242] on input "checkbox" at bounding box center [522, 240] width 10 height 10
checkbox input "false"
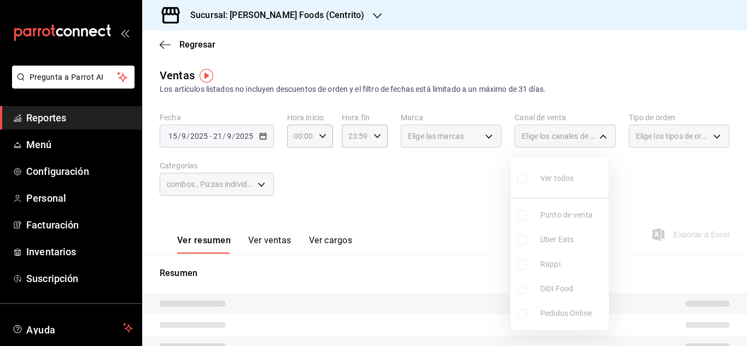
click at [524, 265] on ul "Ver todos Punto de venta Uber Eats Rappi DiDi Food Pedidos Online" at bounding box center [560, 243] width 98 height 173
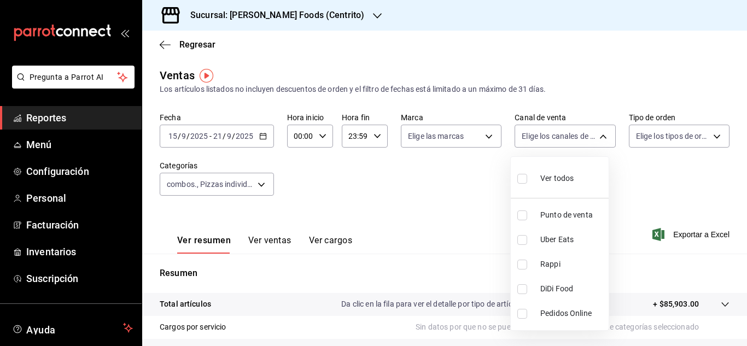
click at [524, 265] on input "checkbox" at bounding box center [522, 265] width 10 height 10
checkbox input "true"
type input "RAPPI"
click at [457, 218] on div at bounding box center [373, 173] width 747 height 346
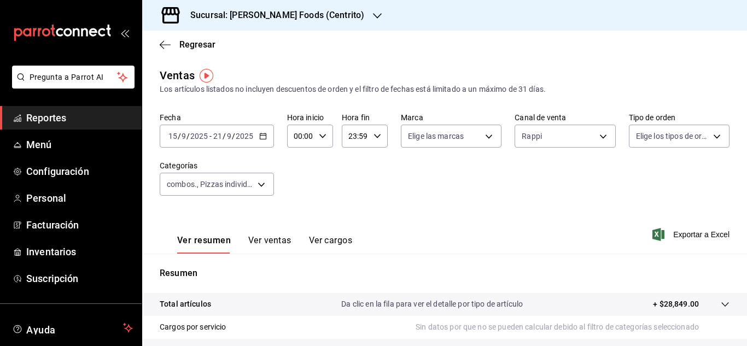
click at [437, 214] on div "Ver resumen Ver ventas Ver cargos Exportar a Excel" at bounding box center [444, 231] width 605 height 45
click at [374, 204] on div "Fecha [DATE] [DATE] - [DATE] [DATE] Hora inicio 00:00 Hora inicio Hora fin 23:5…" at bounding box center [445, 161] width 570 height 96
drag, startPoint x: 661, startPoint y: 230, endPoint x: 666, endPoint y: 222, distance: 9.6
click at [666, 222] on div "Ver resumen Ver ventas Ver cargos Exportar a Excel" at bounding box center [444, 231] width 605 height 45
click at [680, 236] on span "Exportar a Excel" at bounding box center [692, 234] width 75 height 13
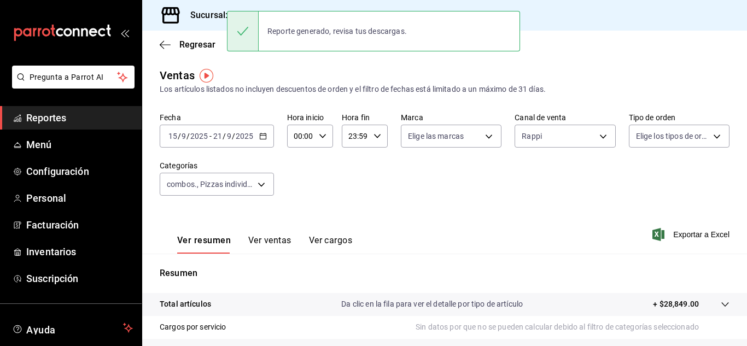
click at [592, 120] on label "Canal de venta" at bounding box center [565, 118] width 101 height 8
click at [598, 139] on body "Pregunta a Parrot AI Reportes Menú Configuración Personal Facturación Inventari…" at bounding box center [373, 173] width 747 height 346
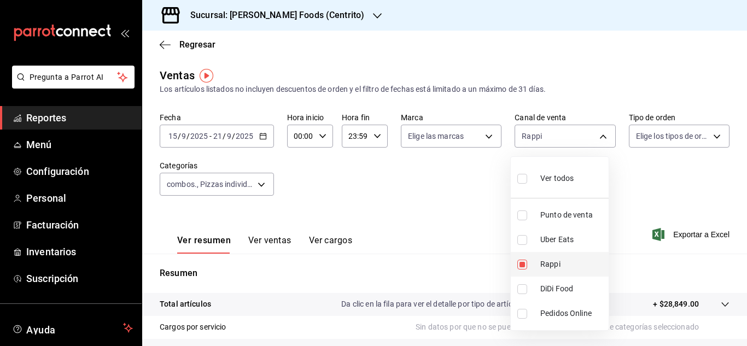
click at [526, 268] on input "checkbox" at bounding box center [522, 265] width 10 height 10
checkbox input "false"
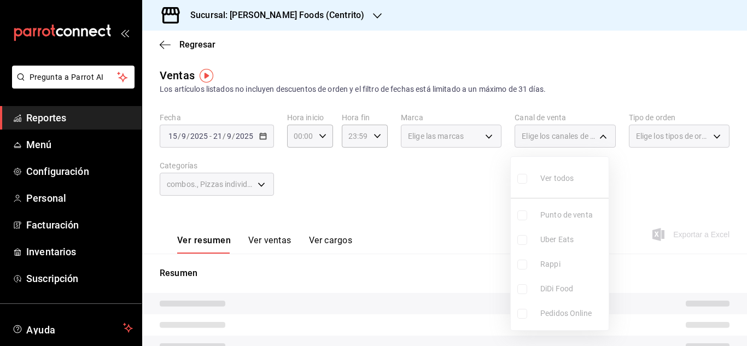
click at [522, 291] on ul "Ver todos Punto de venta Uber Eats Rappi DiDi Food Pedidos Online" at bounding box center [560, 243] width 98 height 173
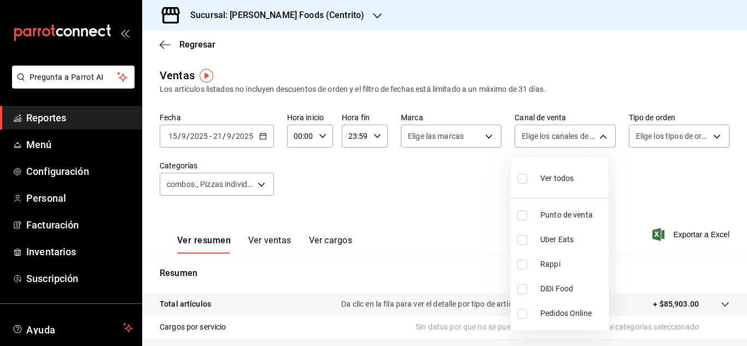
click at [522, 291] on input "checkbox" at bounding box center [522, 289] width 10 height 10
checkbox input "true"
type input "DIDI_FOOD"
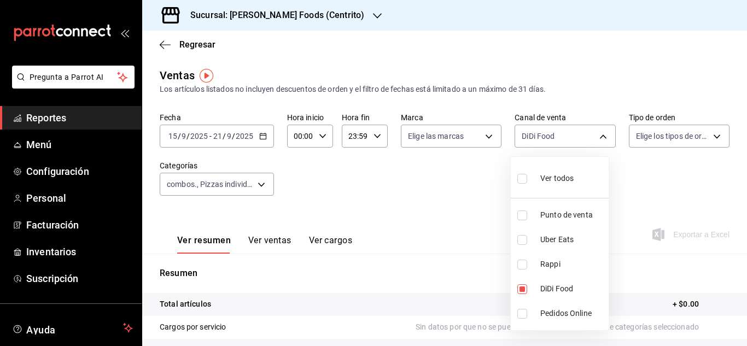
click at [481, 246] on div at bounding box center [373, 173] width 747 height 346
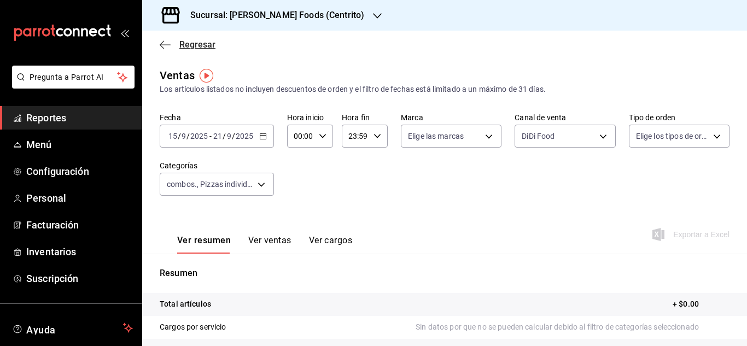
click at [166, 44] on icon "button" at bounding box center [165, 44] width 11 height 1
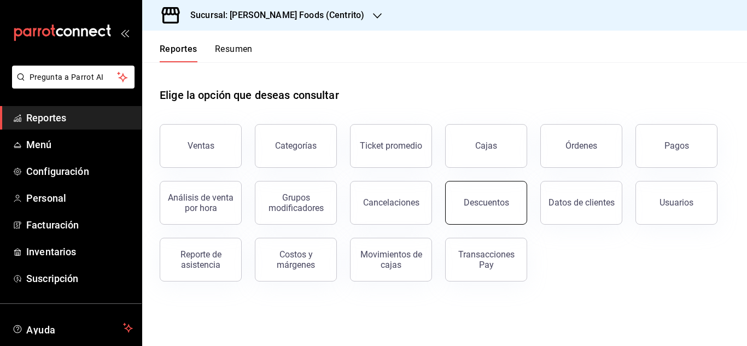
click at [503, 208] on button "Descuentos" at bounding box center [486, 203] width 82 height 44
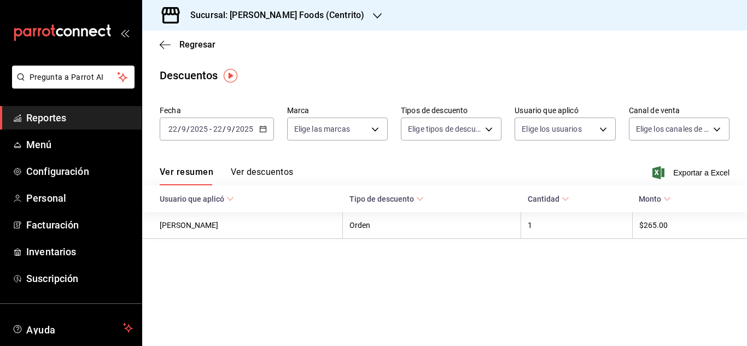
click at [264, 130] on icon "button" at bounding box center [263, 129] width 8 height 8
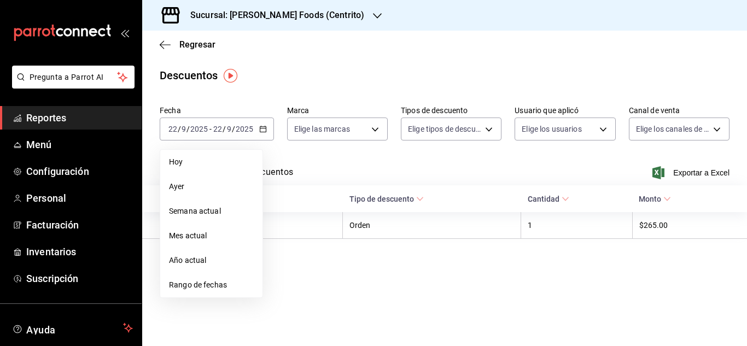
click at [478, 305] on main "Regresar Descuentos Fecha [DATE] [DATE] - [DATE] [DATE] [DATE] [DATE] Semana ac…" at bounding box center [444, 189] width 605 height 316
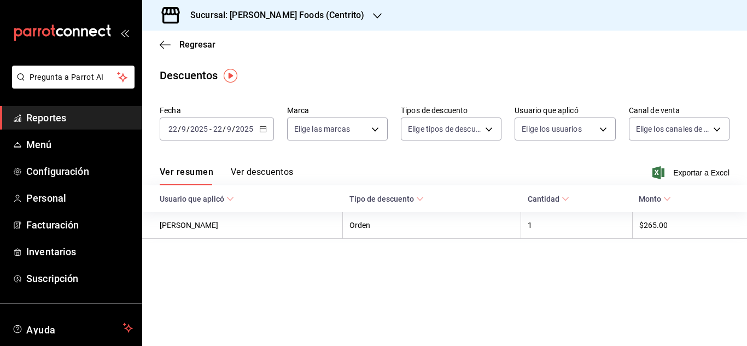
click at [263, 133] on div "[DATE] [DATE] - [DATE] [DATE]" at bounding box center [217, 129] width 114 height 23
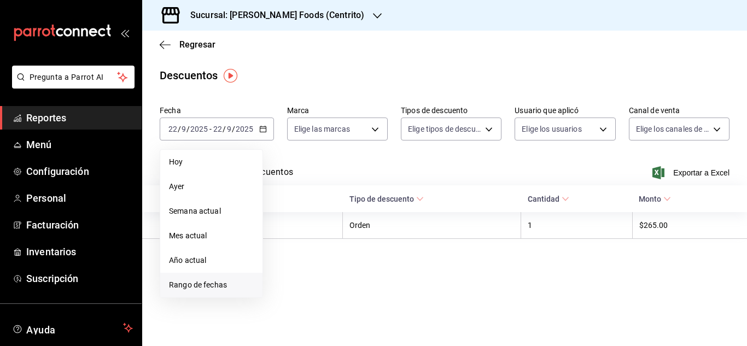
click at [193, 291] on li "Rango de fechas" at bounding box center [211, 285] width 102 height 25
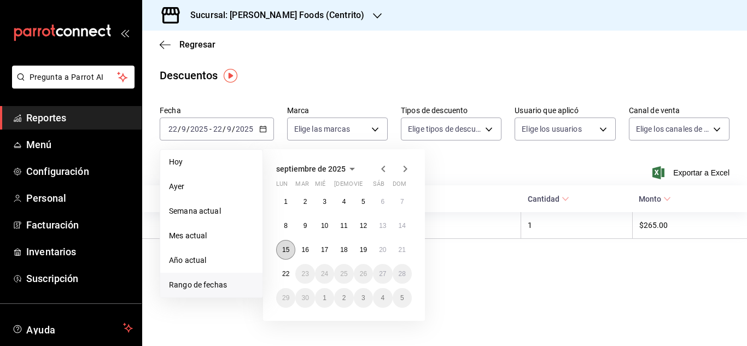
click at [292, 252] on button "15" at bounding box center [285, 250] width 19 height 20
click at [403, 252] on abbr "21" at bounding box center [402, 250] width 7 height 8
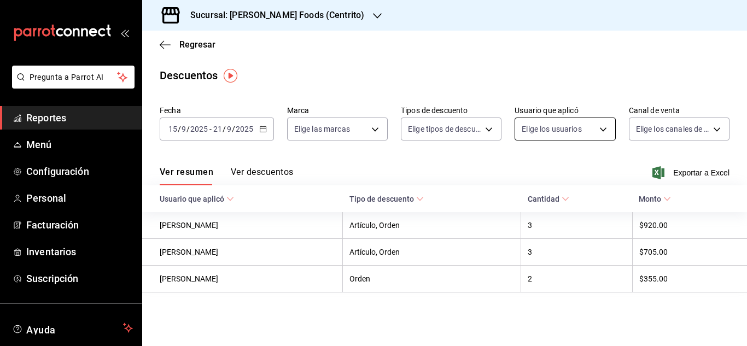
click at [607, 129] on body "Pregunta a Parrot AI Reportes Menú Configuración Personal Facturación Inventari…" at bounding box center [373, 173] width 747 height 346
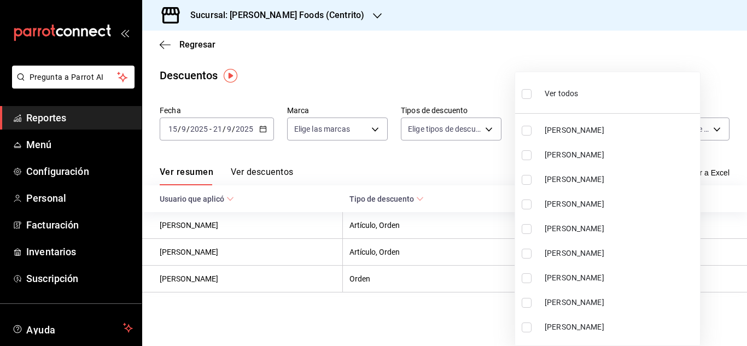
click at [462, 167] on div at bounding box center [373, 173] width 747 height 346
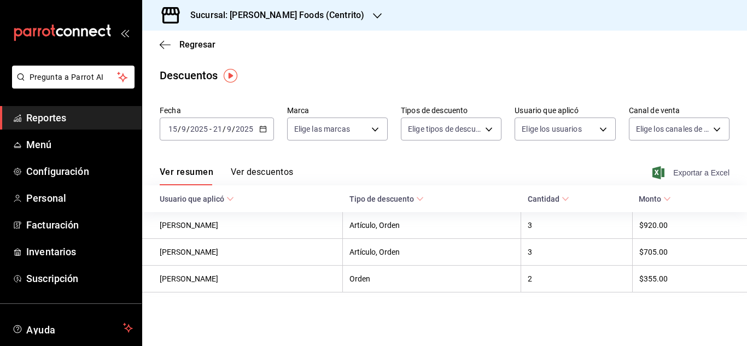
click at [695, 175] on span "Exportar a Excel" at bounding box center [692, 172] width 75 height 13
click at [447, 33] on div "Regresar" at bounding box center [444, 45] width 605 height 28
click at [166, 45] on icon "button" at bounding box center [165, 44] width 11 height 1
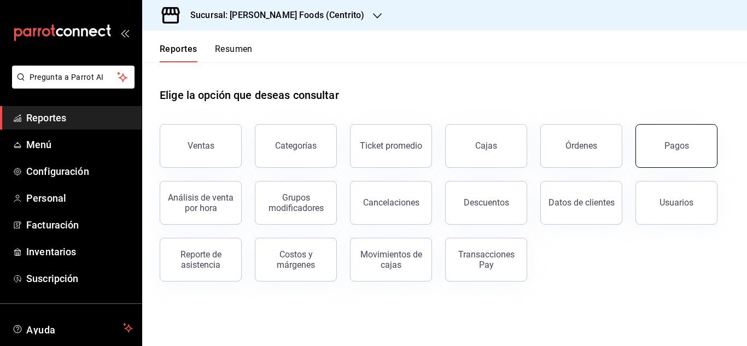
click at [686, 140] on button "Pagos" at bounding box center [677, 146] width 82 height 44
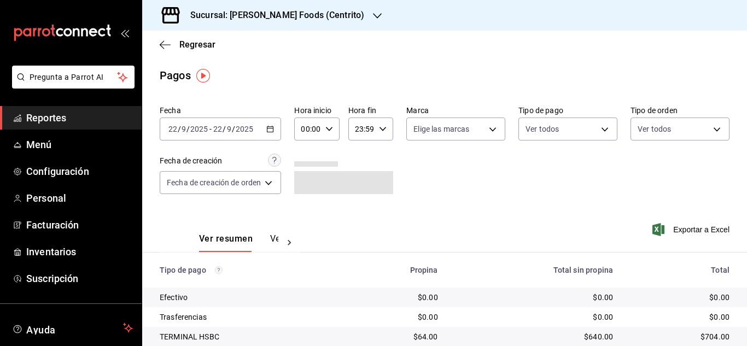
click at [273, 129] on icon "button" at bounding box center [270, 129] width 8 height 8
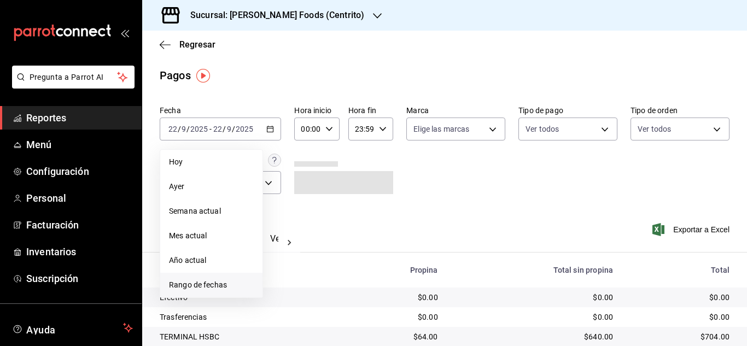
click at [218, 282] on span "Rango de fechas" at bounding box center [211, 285] width 85 height 11
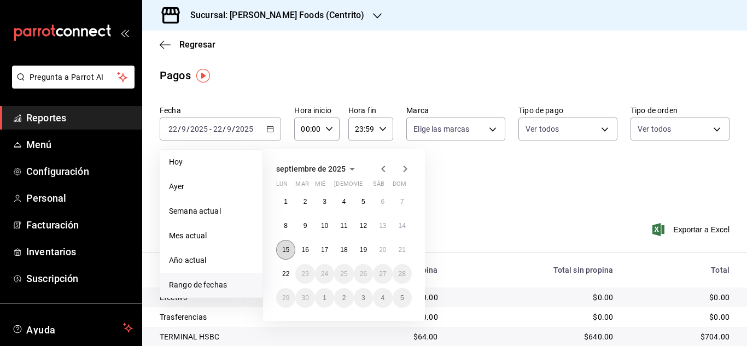
click at [287, 251] on abbr "15" at bounding box center [285, 250] width 7 height 8
click at [405, 249] on abbr "21" at bounding box center [402, 250] width 7 height 8
